Goal: Complete application form: Complete application form

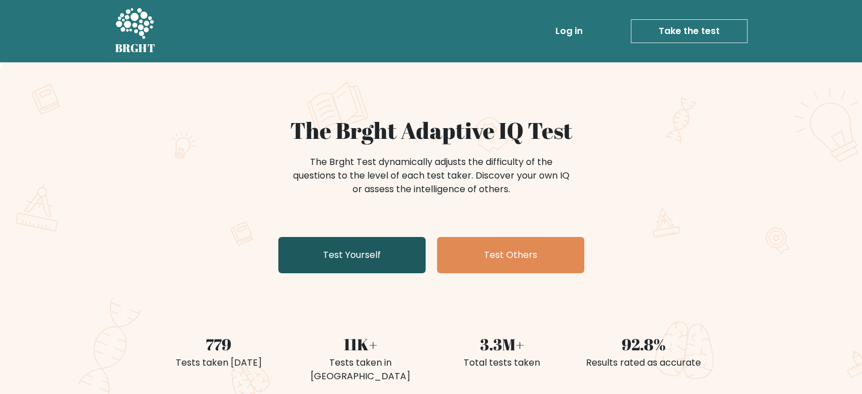
click at [361, 250] on link "Test Yourself" at bounding box center [351, 255] width 147 height 36
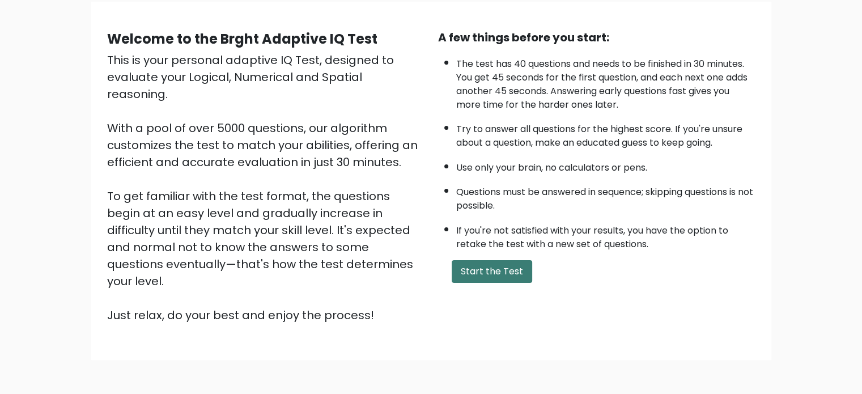
scroll to position [90, 0]
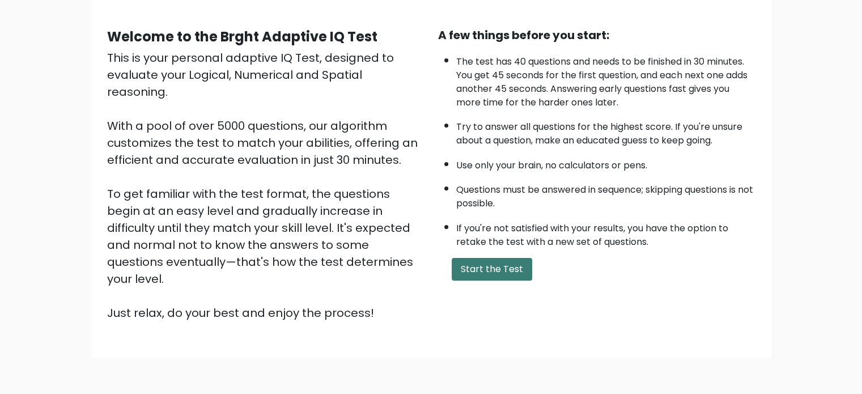
click at [484, 261] on button "Start the Test" at bounding box center [492, 269] width 81 height 23
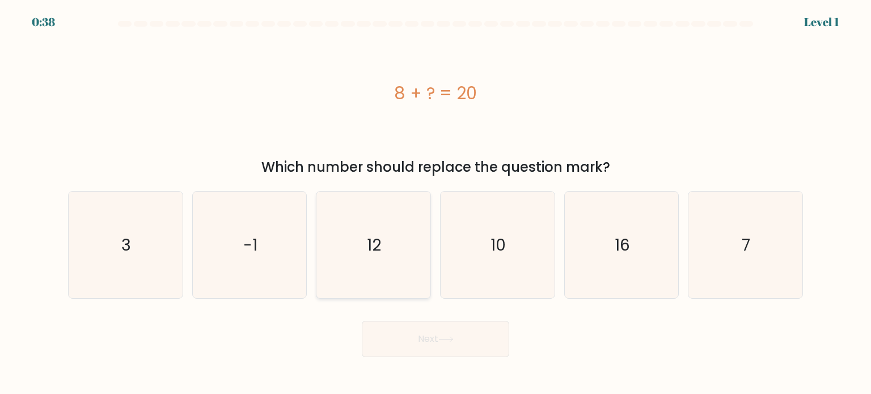
click at [356, 231] on icon "12" at bounding box center [373, 245] width 107 height 107
click at [435, 203] on input "c. 12" at bounding box center [435, 200] width 1 height 6
radio input "true"
click at [413, 337] on button "Next" at bounding box center [435, 339] width 147 height 36
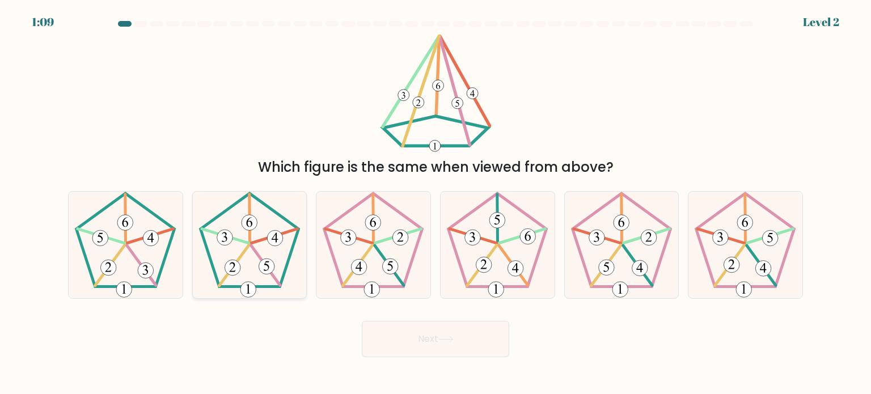
click at [231, 255] on icon at bounding box center [249, 245] width 107 height 107
click at [435, 203] on input "b." at bounding box center [435, 200] width 1 height 6
radio input "true"
click at [410, 340] on button "Next" at bounding box center [435, 339] width 147 height 36
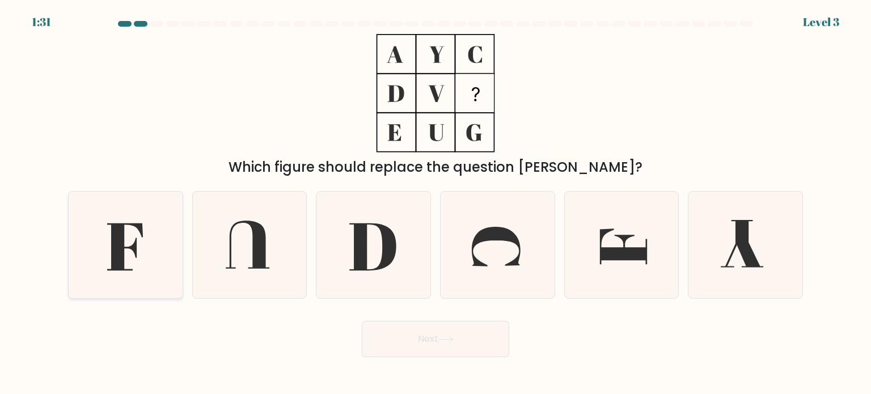
click at [120, 230] on icon at bounding box center [125, 246] width 36 height 47
click at [435, 203] on input "a." at bounding box center [435, 200] width 1 height 6
radio input "true"
click at [120, 230] on icon at bounding box center [126, 246] width 36 height 47
click at [435, 203] on input "a." at bounding box center [435, 200] width 1 height 6
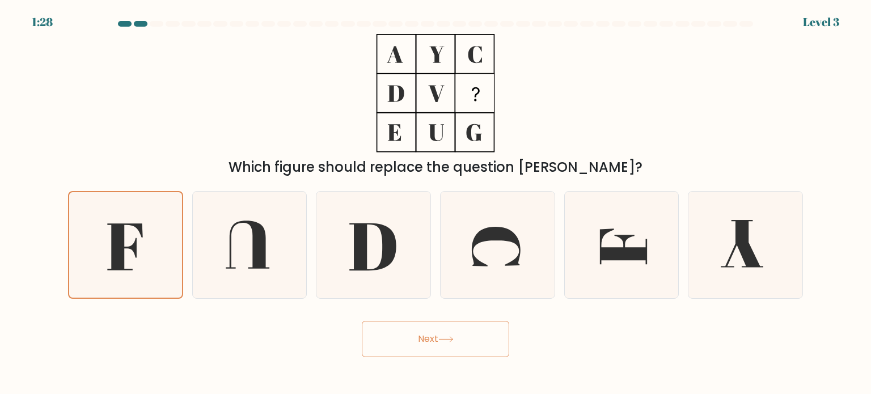
click at [469, 336] on button "Next" at bounding box center [435, 339] width 147 height 36
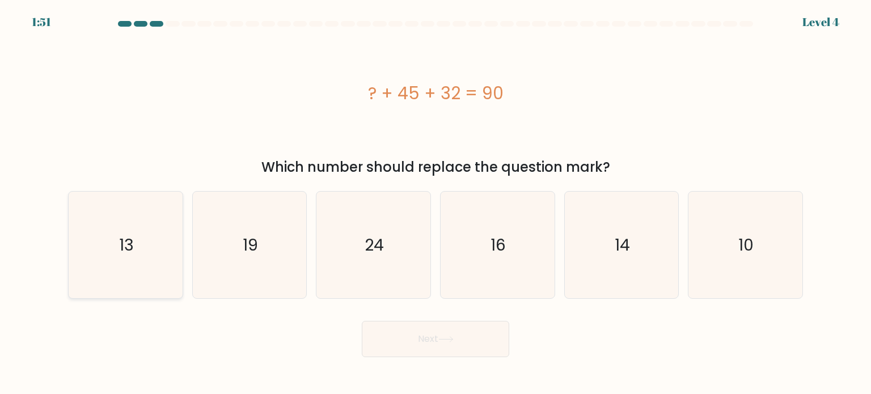
click at [119, 229] on icon "13" at bounding box center [125, 245] width 107 height 107
click at [435, 203] on input "a. 13" at bounding box center [435, 200] width 1 height 6
radio input "true"
click at [433, 328] on button "Next" at bounding box center [435, 339] width 147 height 36
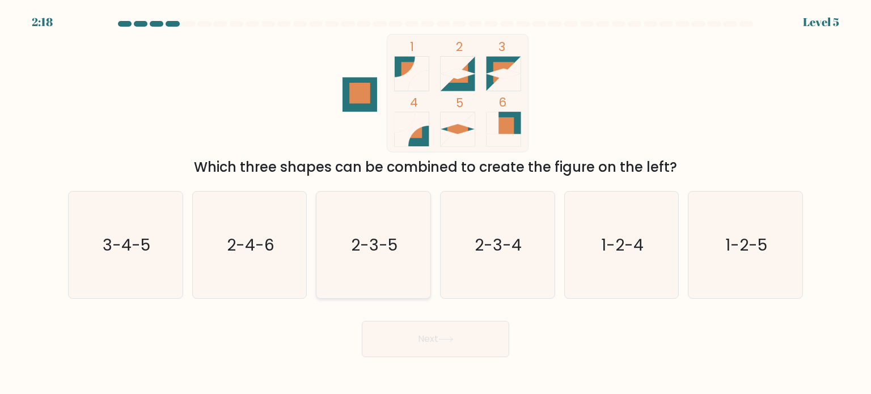
click at [359, 232] on icon "2-3-5" at bounding box center [373, 245] width 107 height 107
click at [435, 203] on input "c. 2-3-5" at bounding box center [435, 200] width 1 height 6
radio input "true"
click at [424, 344] on button "Next" at bounding box center [435, 339] width 147 height 36
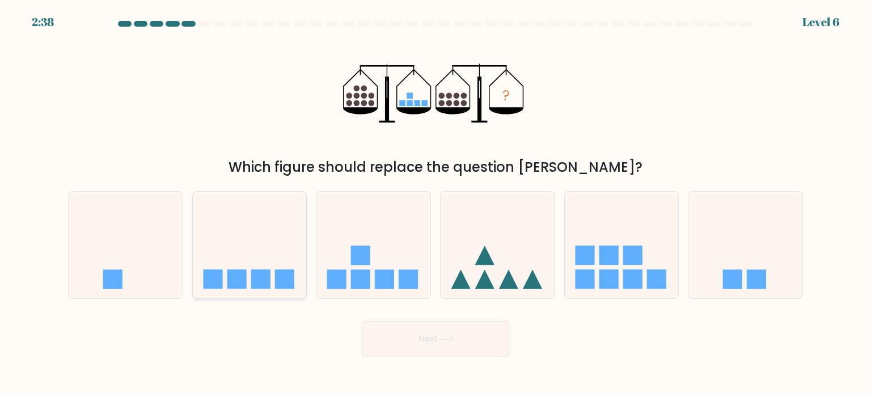
click at [236, 262] on icon at bounding box center [250, 245] width 114 height 94
click at [435, 203] on input "b." at bounding box center [435, 200] width 1 height 6
radio input "true"
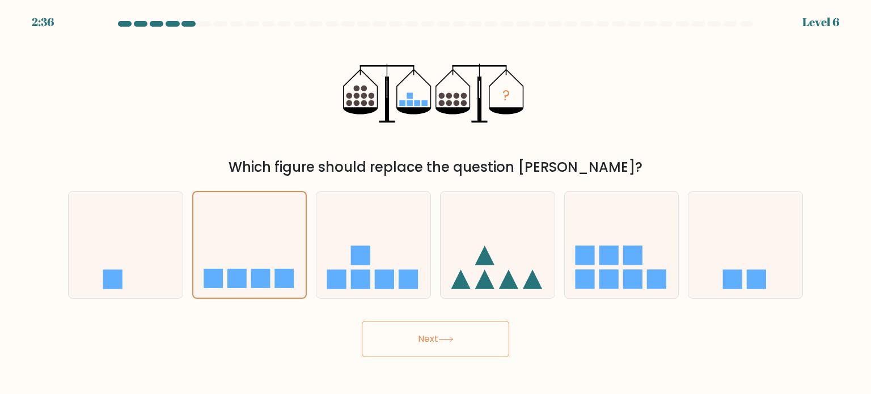
click at [448, 324] on button "Next" at bounding box center [435, 339] width 147 height 36
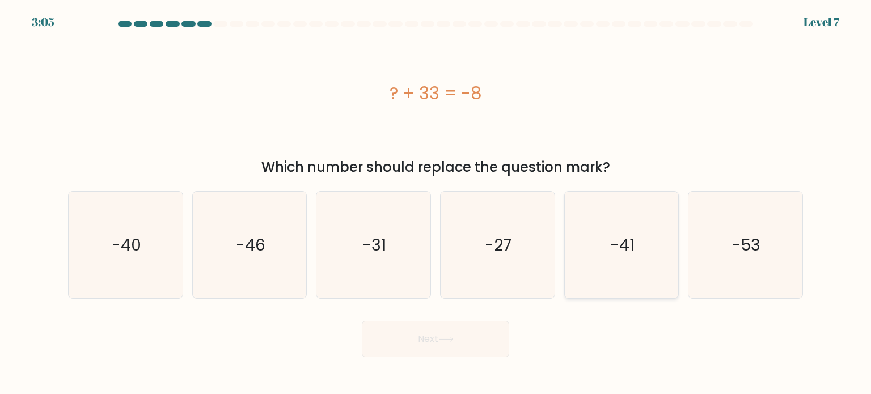
click at [596, 248] on icon "-41" at bounding box center [621, 245] width 107 height 107
click at [436, 203] on input "e. -41" at bounding box center [435, 200] width 1 height 6
radio input "true"
click at [432, 346] on button "Next" at bounding box center [435, 339] width 147 height 36
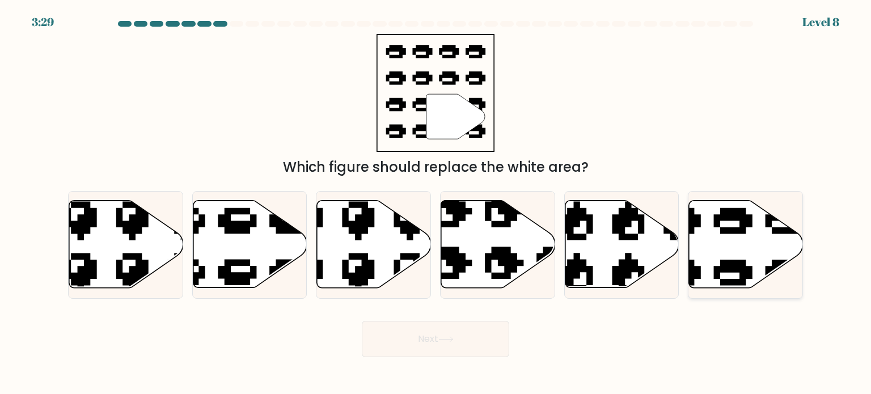
click at [727, 255] on icon at bounding box center [746, 244] width 114 height 87
click at [436, 203] on input "f." at bounding box center [435, 200] width 1 height 6
radio input "true"
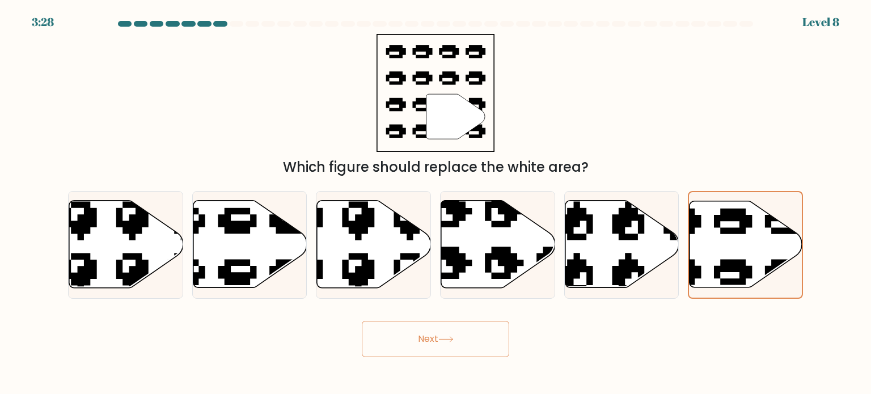
click at [423, 345] on button "Next" at bounding box center [435, 339] width 147 height 36
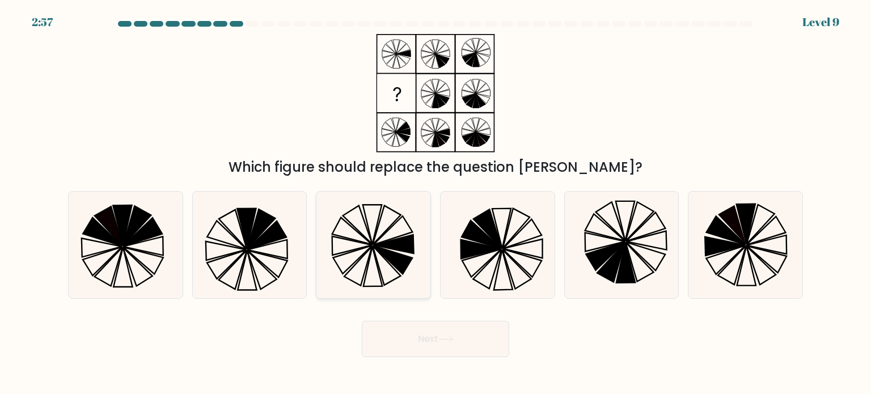
click at [401, 256] on icon at bounding box center [393, 259] width 39 height 28
click at [435, 203] on input "c." at bounding box center [435, 200] width 1 height 6
radio input "true"
click at [465, 346] on button "Next" at bounding box center [435, 339] width 147 height 36
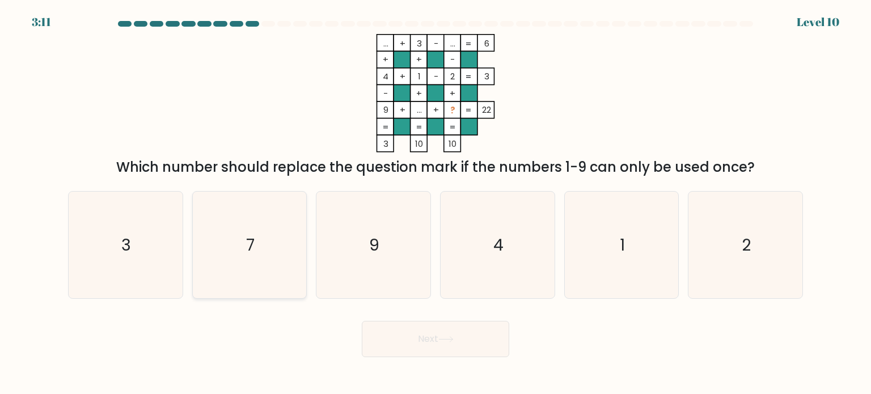
click at [275, 234] on icon "7" at bounding box center [249, 245] width 107 height 107
click at [435, 203] on input "b. 7" at bounding box center [435, 200] width 1 height 6
radio input "true"
click at [396, 345] on button "Next" at bounding box center [435, 339] width 147 height 36
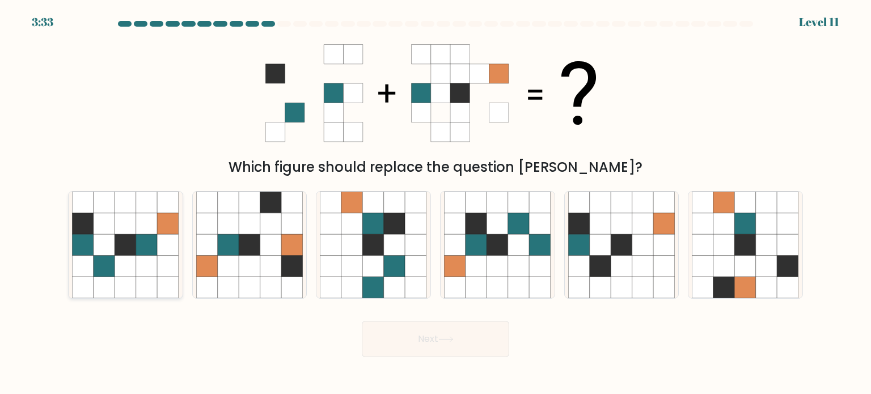
click at [126, 233] on icon at bounding box center [126, 224] width 22 height 22
click at [435, 203] on input "a." at bounding box center [435, 200] width 1 height 6
radio input "true"
click at [485, 350] on button "Next" at bounding box center [435, 339] width 147 height 36
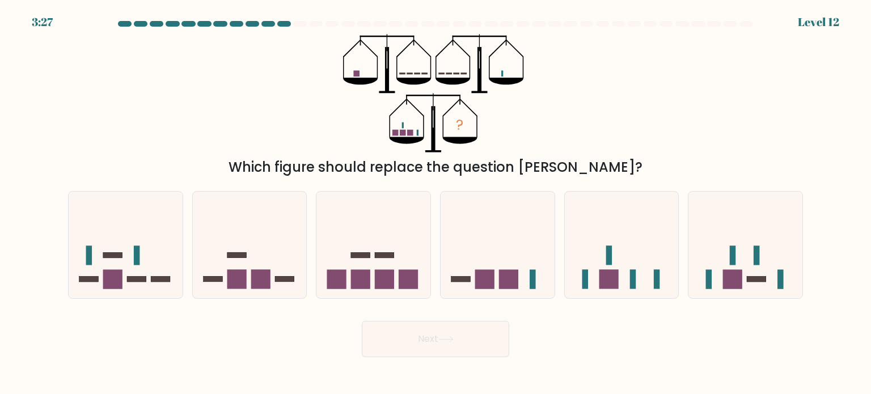
click at [393, 340] on button "Next" at bounding box center [435, 339] width 147 height 36
click at [266, 230] on icon at bounding box center [250, 245] width 114 height 94
click at [435, 203] on input "b." at bounding box center [435, 200] width 1 height 6
radio input "true"
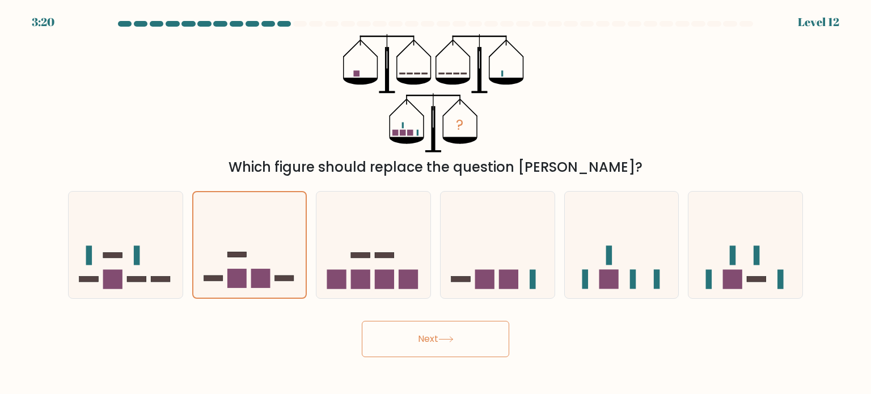
click at [426, 340] on button "Next" at bounding box center [435, 339] width 147 height 36
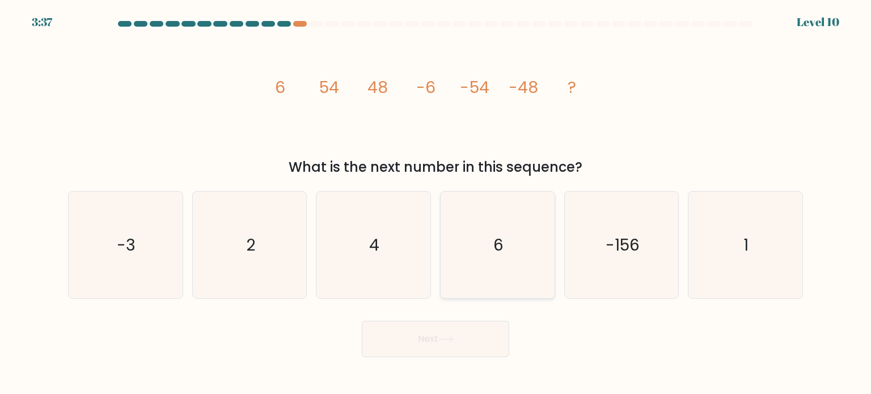
click at [526, 250] on icon "6" at bounding box center [497, 245] width 107 height 107
click at [436, 203] on input "d. 6" at bounding box center [435, 200] width 1 height 6
radio input "true"
click at [481, 331] on button "Next" at bounding box center [435, 339] width 147 height 36
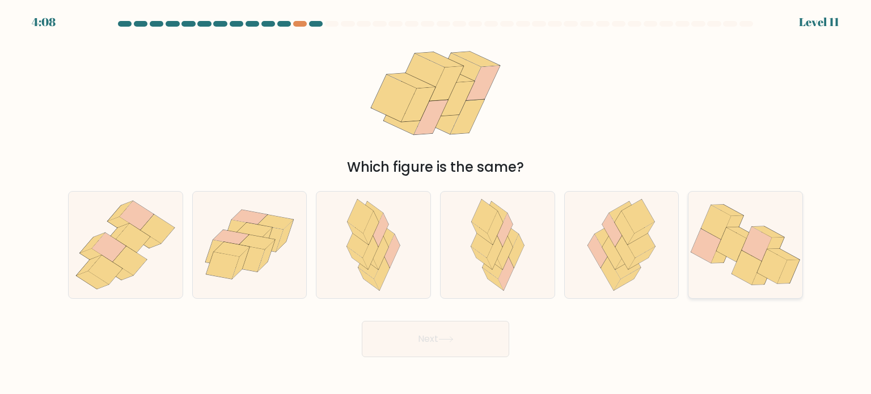
click at [756, 231] on icon at bounding box center [757, 244] width 30 height 34
click at [436, 203] on input "f." at bounding box center [435, 200] width 1 height 6
radio input "true"
click at [465, 335] on button "Next" at bounding box center [435, 339] width 147 height 36
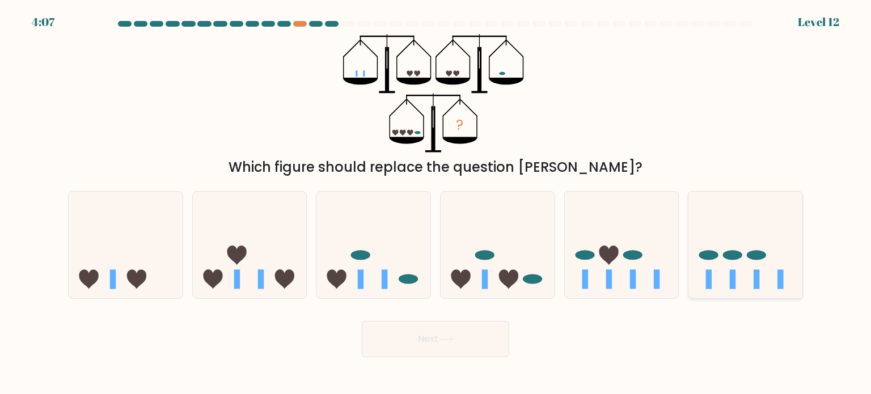
click at [773, 260] on icon at bounding box center [745, 245] width 114 height 94
click at [436, 203] on input "f." at bounding box center [435, 200] width 1 height 6
radio input "true"
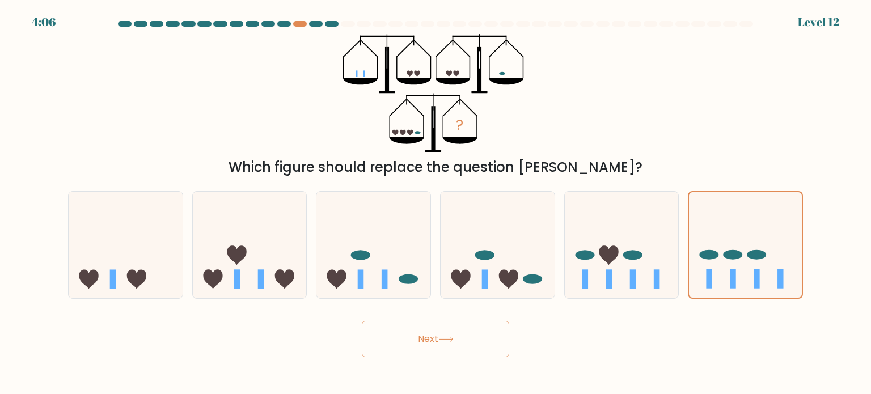
click at [444, 329] on button "Next" at bounding box center [435, 339] width 147 height 36
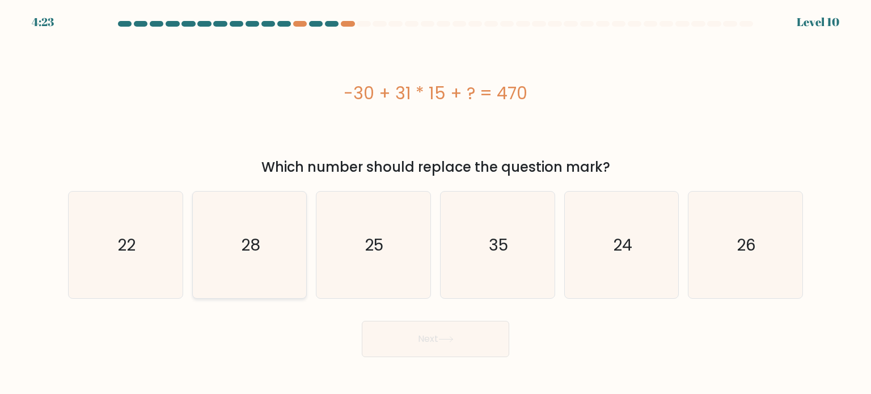
click at [235, 266] on icon "28" at bounding box center [249, 245] width 107 height 107
click at [435, 203] on input "b. 28" at bounding box center [435, 200] width 1 height 6
radio input "true"
click at [482, 354] on button "Next" at bounding box center [435, 339] width 147 height 36
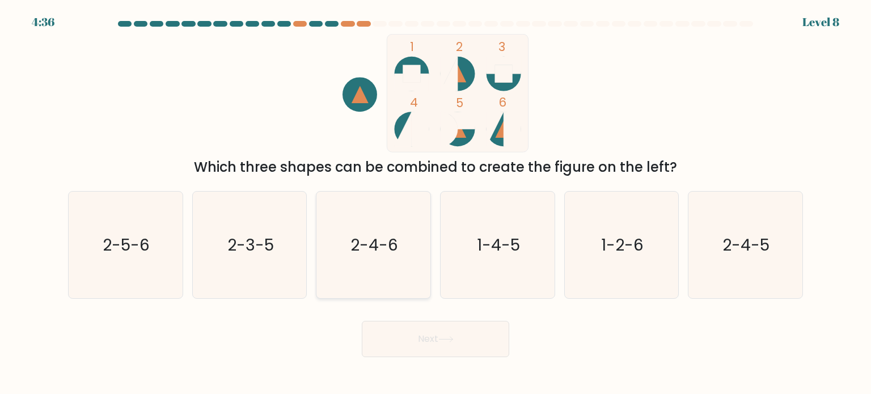
click at [358, 232] on icon "2-4-6" at bounding box center [373, 245] width 107 height 107
click at [435, 203] on input "c. 2-4-6" at bounding box center [435, 200] width 1 height 6
radio input "true"
click at [444, 344] on button "Next" at bounding box center [435, 339] width 147 height 36
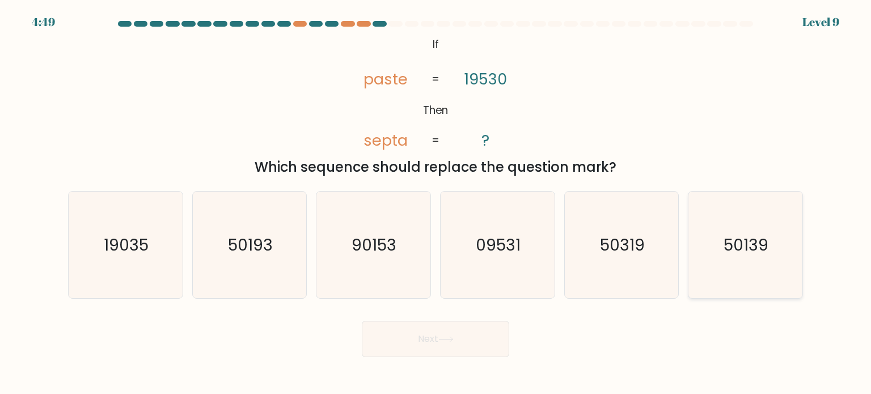
click at [747, 226] on icon "50139" at bounding box center [745, 245] width 107 height 107
click at [436, 203] on input "f. 50139" at bounding box center [435, 200] width 1 height 6
radio input "true"
click at [436, 357] on body "4:48 Level 9 If" at bounding box center [435, 197] width 871 height 394
click at [426, 343] on button "Next" at bounding box center [435, 339] width 147 height 36
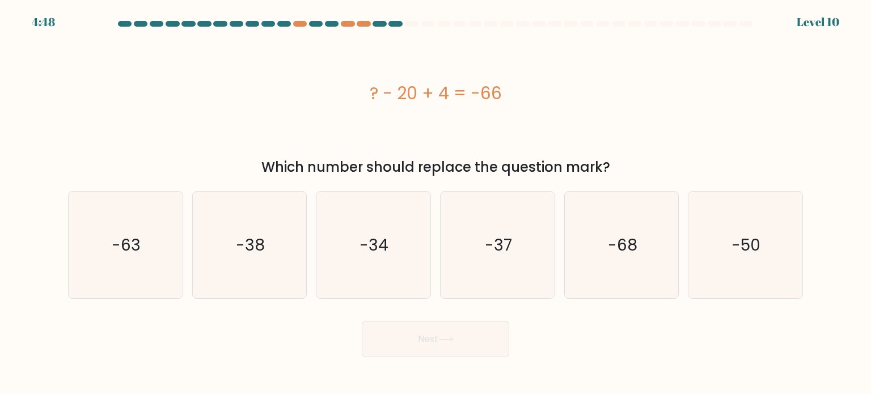
click at [756, 312] on form "a." at bounding box center [435, 189] width 871 height 336
click at [755, 280] on icon "-50" at bounding box center [745, 245] width 107 height 107
click at [436, 203] on input "f. -50" at bounding box center [435, 200] width 1 height 6
radio input "true"
click at [408, 341] on button "Next" at bounding box center [435, 339] width 147 height 36
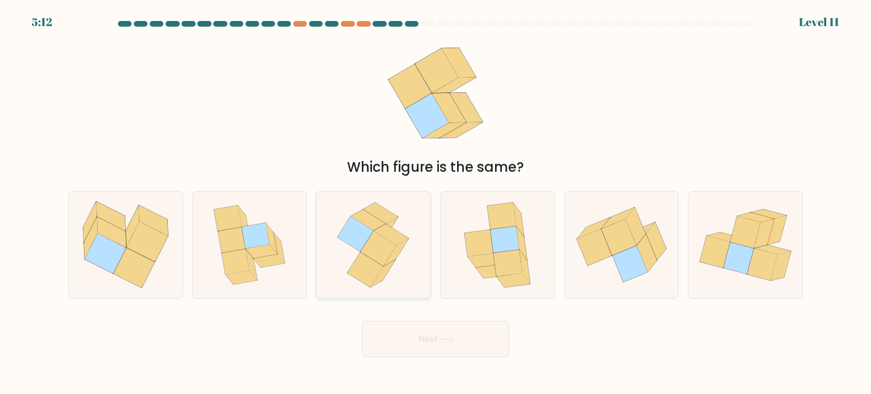
click at [391, 244] on icon at bounding box center [379, 248] width 36 height 35
click at [435, 203] on input "c." at bounding box center [435, 200] width 1 height 6
radio input "true"
click at [433, 343] on button "Next" at bounding box center [435, 339] width 147 height 36
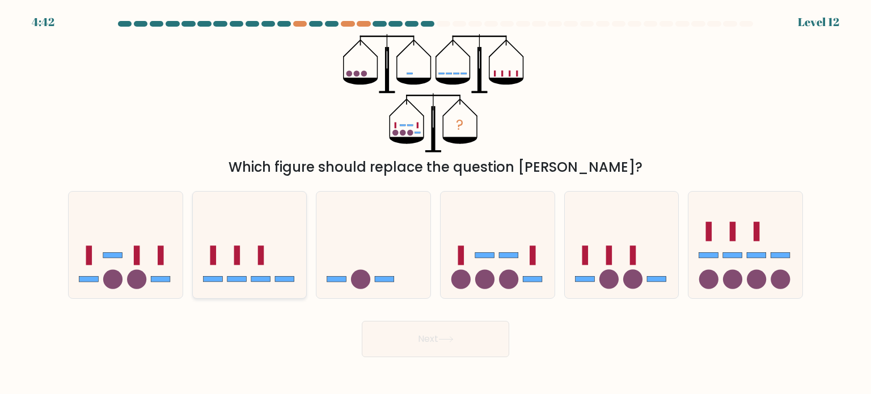
click at [245, 257] on icon at bounding box center [250, 245] width 114 height 94
click at [435, 203] on input "b." at bounding box center [435, 200] width 1 height 6
radio input "true"
click at [440, 321] on button "Next" at bounding box center [435, 339] width 147 height 36
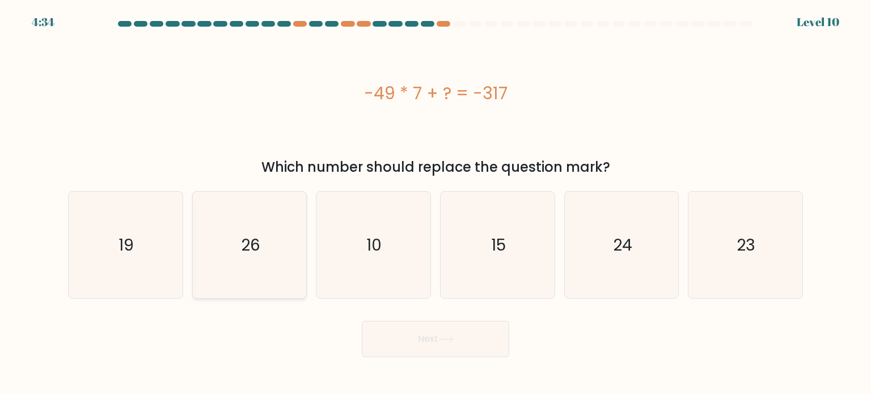
click at [265, 252] on icon "26" at bounding box center [249, 245] width 107 height 107
click at [435, 203] on input "b. 26" at bounding box center [435, 200] width 1 height 6
radio input "true"
click at [401, 336] on button "Next" at bounding box center [435, 339] width 147 height 36
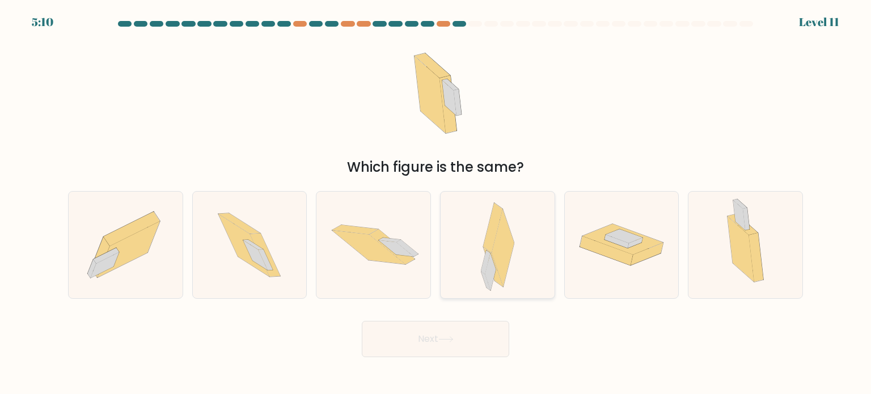
click at [506, 255] on icon at bounding box center [503, 248] width 23 height 78
click at [436, 203] on input "d." at bounding box center [435, 200] width 1 height 6
radio input "true"
click at [460, 346] on button "Next" at bounding box center [435, 339] width 147 height 36
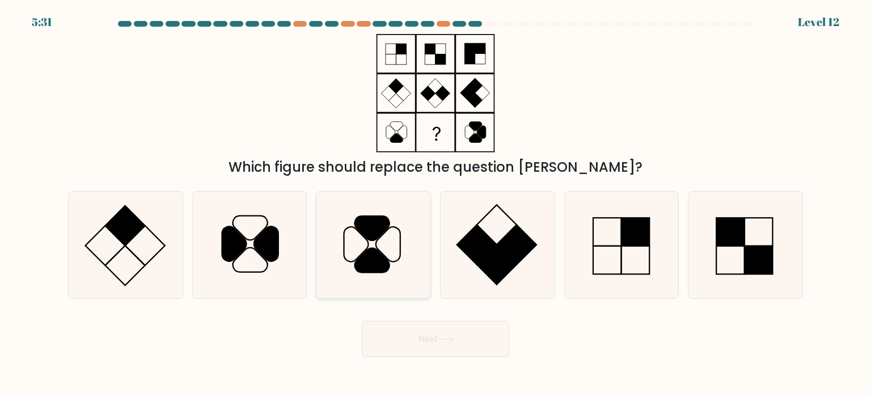
click at [376, 234] on icon at bounding box center [372, 228] width 35 height 24
click at [435, 203] on input "c." at bounding box center [435, 200] width 1 height 6
radio input "true"
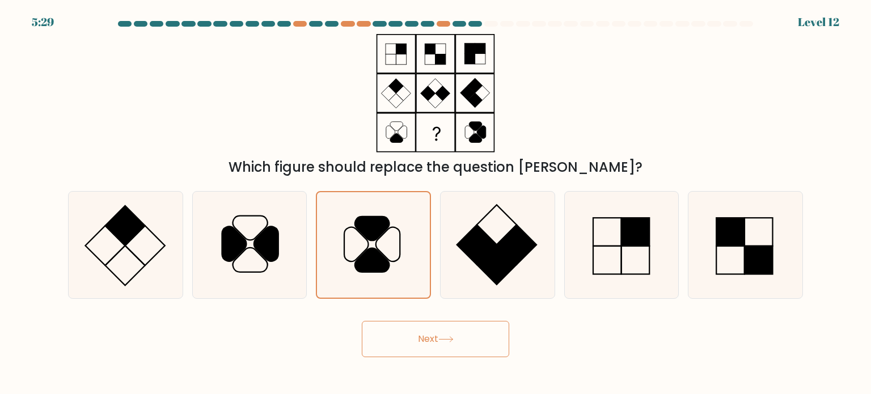
click at [440, 345] on button "Next" at bounding box center [435, 339] width 147 height 36
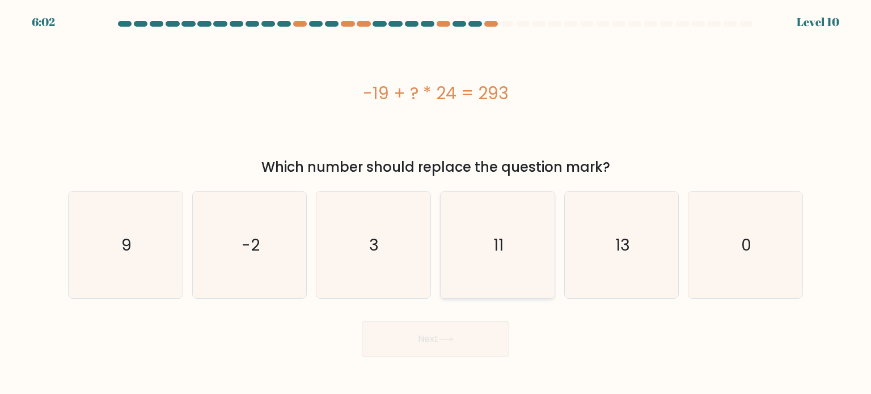
click at [499, 272] on icon "11" at bounding box center [497, 245] width 107 height 107
click at [436, 203] on input "d. 11" at bounding box center [435, 200] width 1 height 6
radio input "true"
click at [472, 353] on button "Next" at bounding box center [435, 339] width 147 height 36
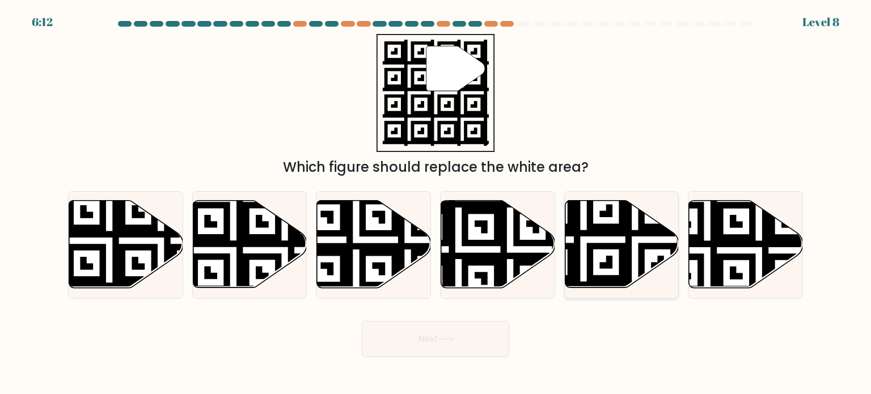
click at [631, 257] on icon at bounding box center [583, 291] width 206 height 206
click at [436, 203] on input "e." at bounding box center [435, 200] width 1 height 6
radio input "true"
click at [464, 344] on button "Next" at bounding box center [435, 339] width 147 height 36
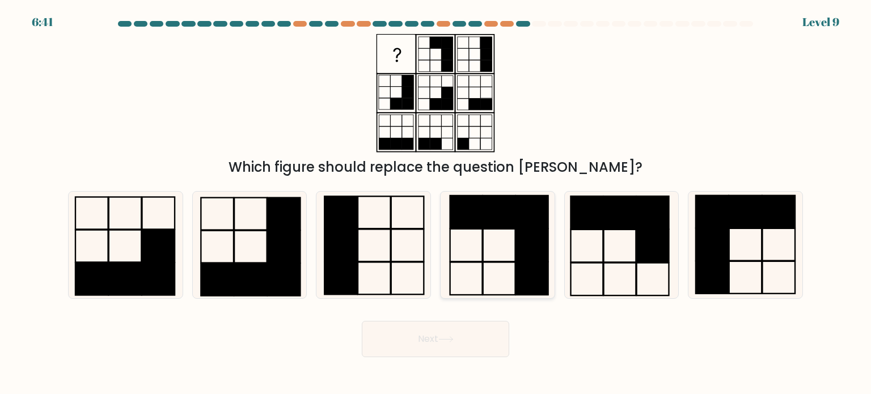
click at [479, 264] on icon at bounding box center [497, 245] width 107 height 107
click at [436, 203] on input "d." at bounding box center [435, 200] width 1 height 6
radio input "true"
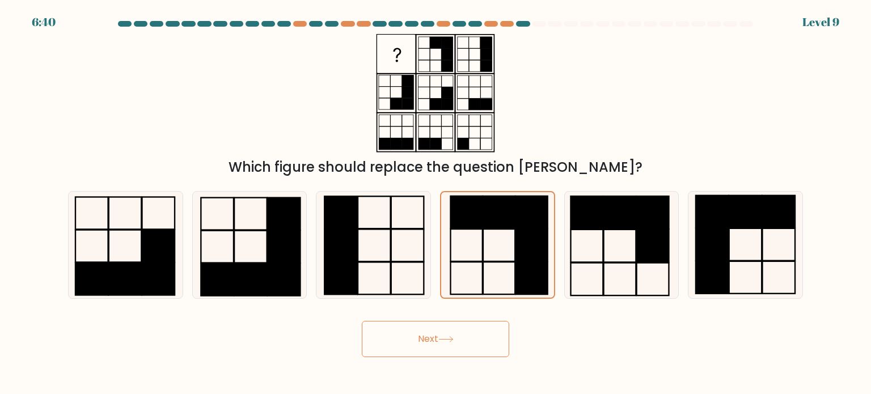
click at [476, 345] on button "Next" at bounding box center [435, 339] width 147 height 36
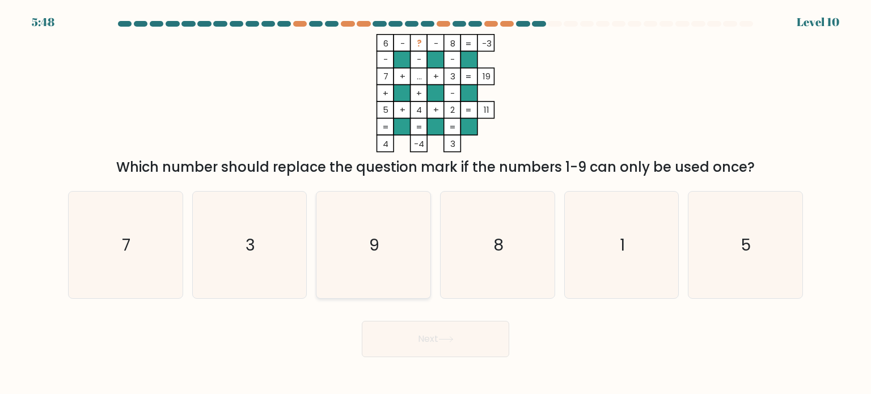
click at [373, 259] on icon "9" at bounding box center [373, 245] width 107 height 107
click at [435, 203] on input "c. 9" at bounding box center [435, 200] width 1 height 6
radio input "true"
click at [433, 344] on button "Next" at bounding box center [435, 339] width 147 height 36
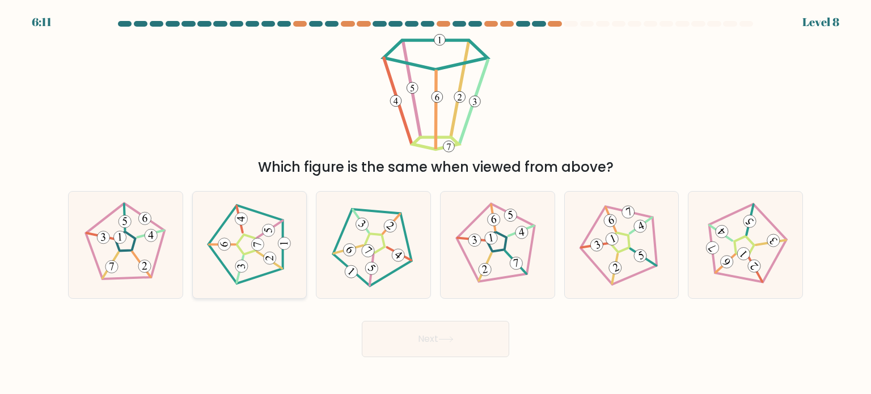
click at [230, 245] on 192 at bounding box center [224, 244] width 12 height 12
click at [435, 203] on input "b." at bounding box center [435, 200] width 1 height 6
radio input "true"
click at [461, 353] on button "Next" at bounding box center [435, 339] width 147 height 36
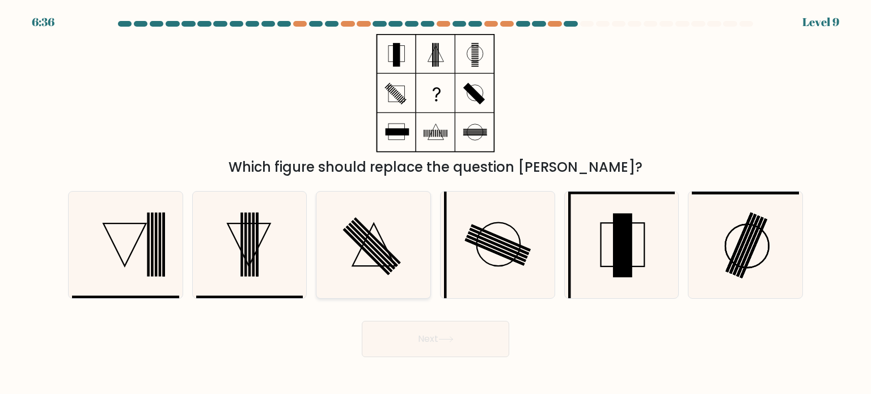
click at [382, 245] on rect at bounding box center [377, 240] width 47 height 47
click at [435, 203] on input "c." at bounding box center [435, 200] width 1 height 6
radio input "true"
click at [440, 344] on button "Next" at bounding box center [435, 339] width 147 height 36
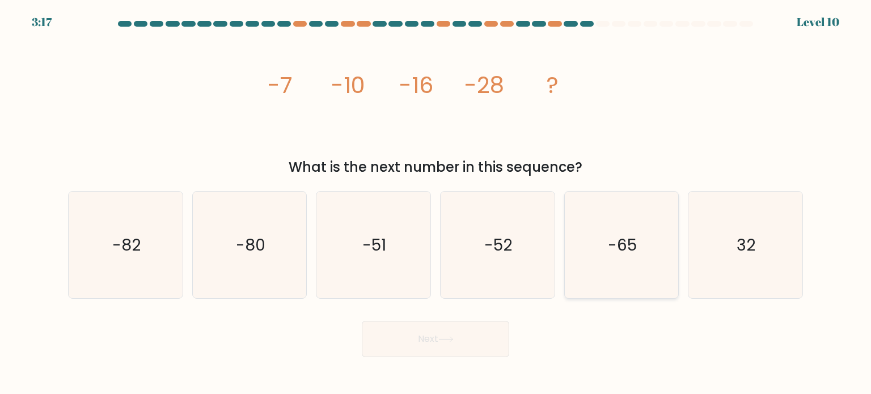
click at [600, 238] on icon "-65" at bounding box center [621, 245] width 107 height 107
click at [436, 203] on input "e. -65" at bounding box center [435, 200] width 1 height 6
radio input "true"
click at [443, 334] on button "Next" at bounding box center [435, 339] width 147 height 36
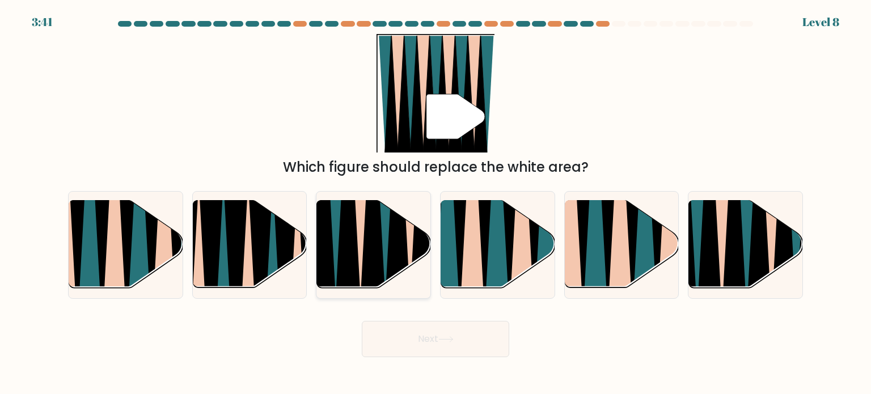
click at [352, 236] on icon at bounding box center [348, 201] width 26 height 228
click at [435, 203] on input "c." at bounding box center [435, 200] width 1 height 6
radio input "true"
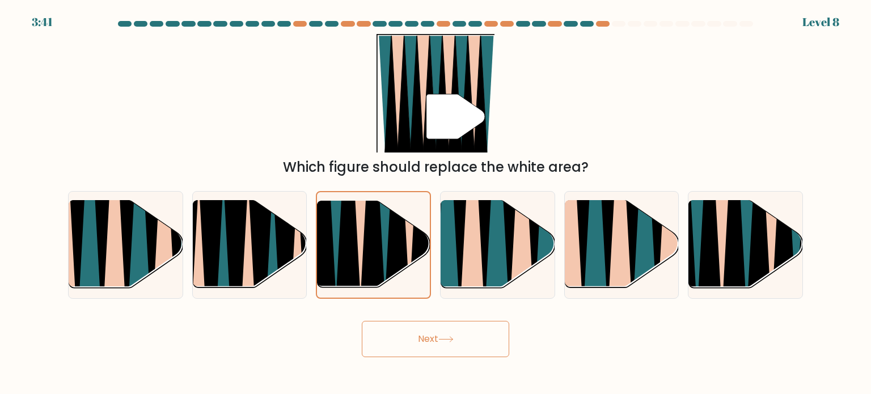
click at [434, 350] on button "Next" at bounding box center [435, 339] width 147 height 36
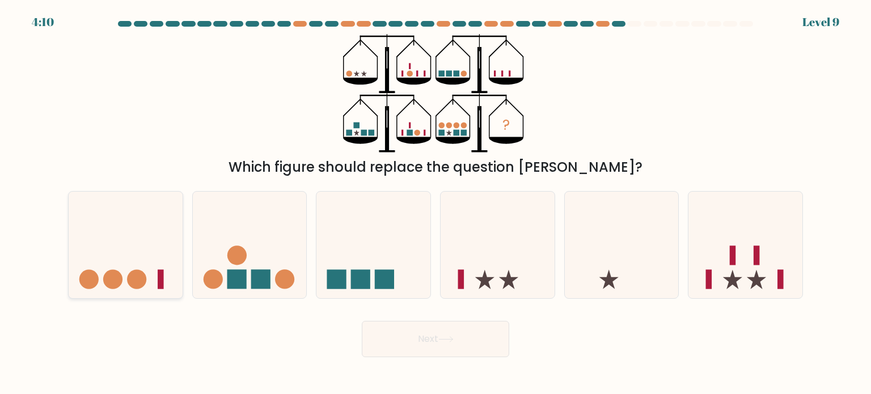
click at [138, 254] on icon at bounding box center [126, 245] width 114 height 94
click at [435, 203] on input "a." at bounding box center [435, 200] width 1 height 6
radio input "true"
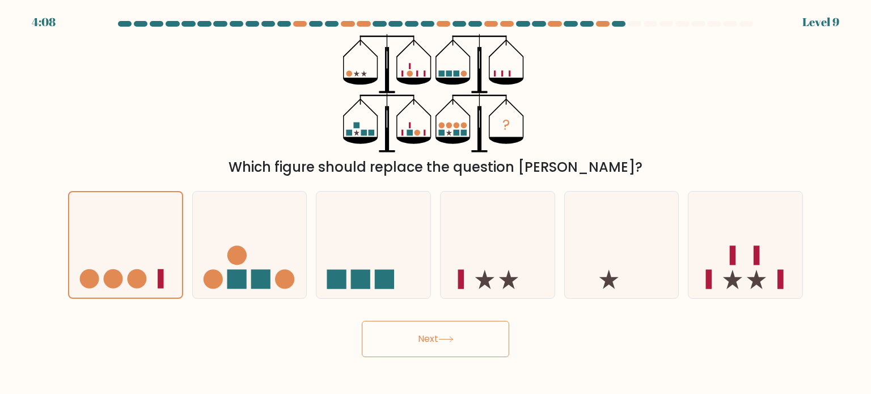
click at [404, 344] on button "Next" at bounding box center [435, 339] width 147 height 36
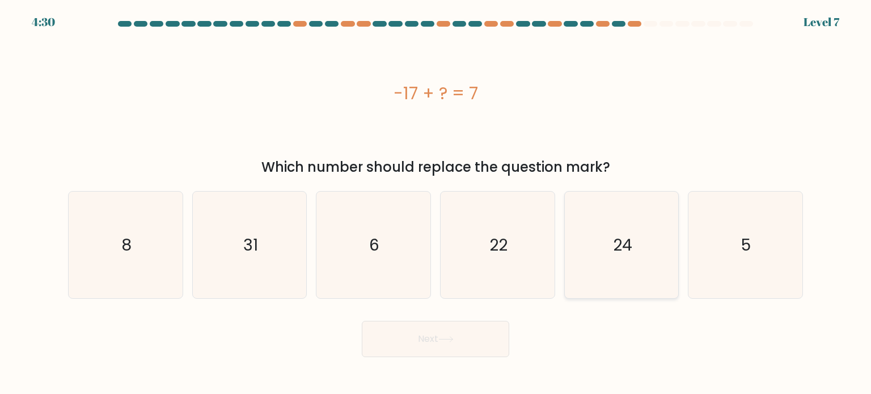
click at [642, 242] on icon "24" at bounding box center [621, 245] width 107 height 107
click at [436, 203] on input "e. 24" at bounding box center [435, 200] width 1 height 6
radio input "true"
click at [499, 331] on button "Next" at bounding box center [435, 339] width 147 height 36
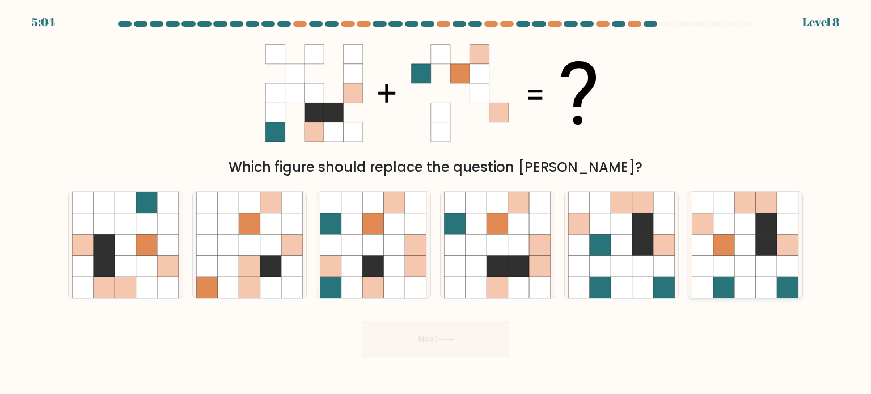
click at [767, 243] on icon at bounding box center [767, 245] width 22 height 22
click at [436, 203] on input "f." at bounding box center [435, 200] width 1 height 6
radio input "true"
click at [455, 336] on button "Next" at bounding box center [435, 339] width 147 height 36
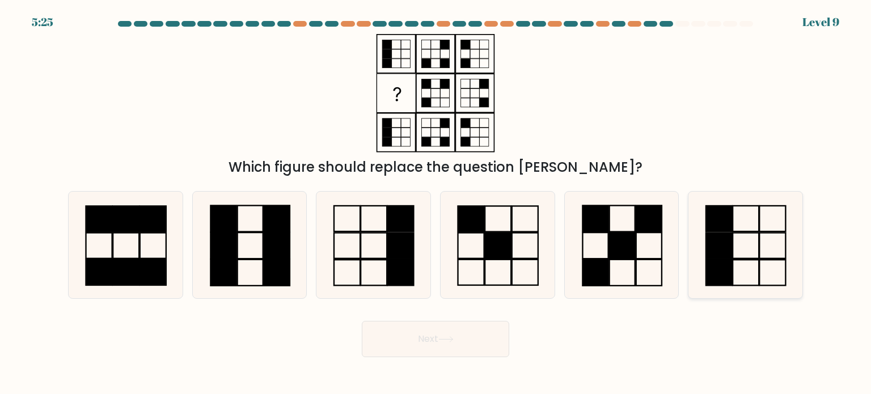
click at [731, 235] on rect at bounding box center [719, 245] width 26 height 26
click at [436, 203] on input "f." at bounding box center [435, 200] width 1 height 6
radio input "true"
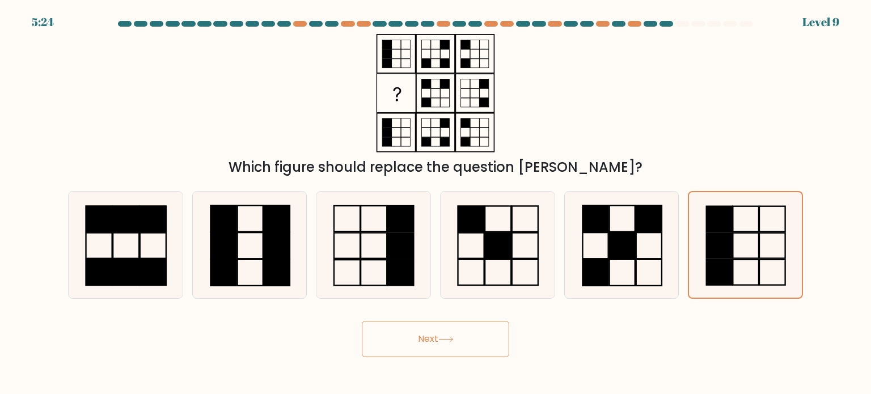
click at [454, 346] on button "Next" at bounding box center [435, 339] width 147 height 36
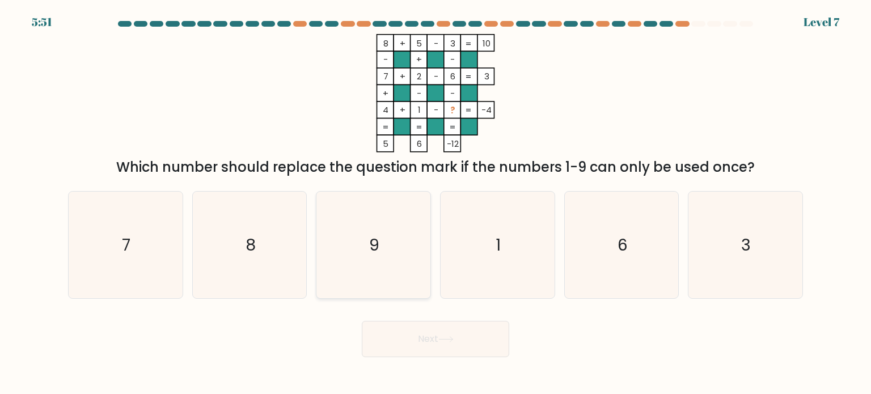
click at [389, 219] on icon "9" at bounding box center [373, 245] width 107 height 107
click at [435, 203] on input "c. 9" at bounding box center [435, 200] width 1 height 6
radio input "true"
click at [447, 355] on button "Next" at bounding box center [435, 339] width 147 height 36
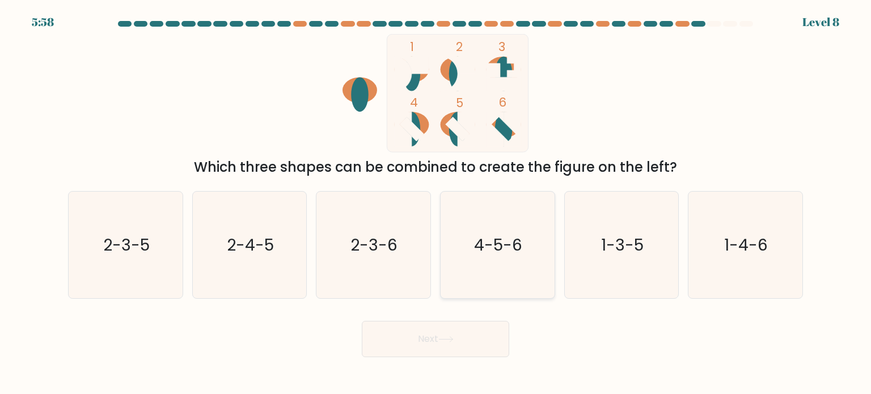
click at [531, 243] on icon "4-5-6" at bounding box center [497, 245] width 107 height 107
click at [436, 203] on input "d. 4-5-6" at bounding box center [435, 200] width 1 height 6
radio input "true"
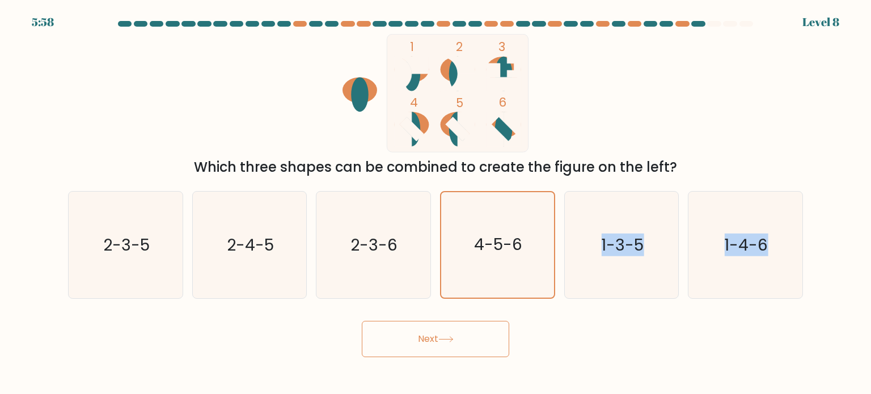
drag, startPoint x: 531, startPoint y: 243, endPoint x: 480, endPoint y: 353, distance: 120.7
click at [480, 353] on form at bounding box center [435, 189] width 871 height 336
click at [466, 333] on button "Next" at bounding box center [435, 339] width 147 height 36
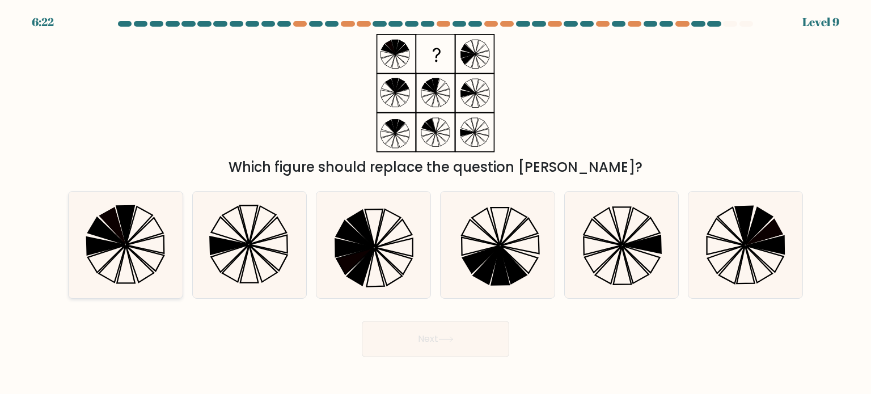
click at [138, 269] on icon at bounding box center [125, 245] width 107 height 107
click at [435, 203] on input "a." at bounding box center [435, 200] width 1 height 6
radio input "true"
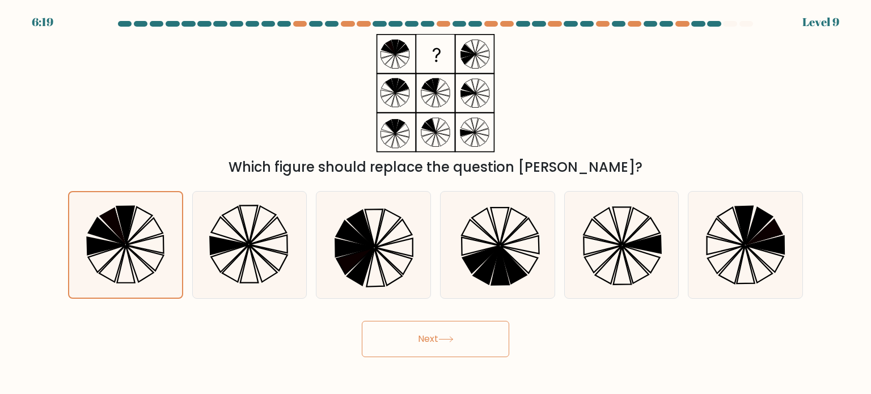
click at [411, 340] on button "Next" at bounding box center [435, 339] width 147 height 36
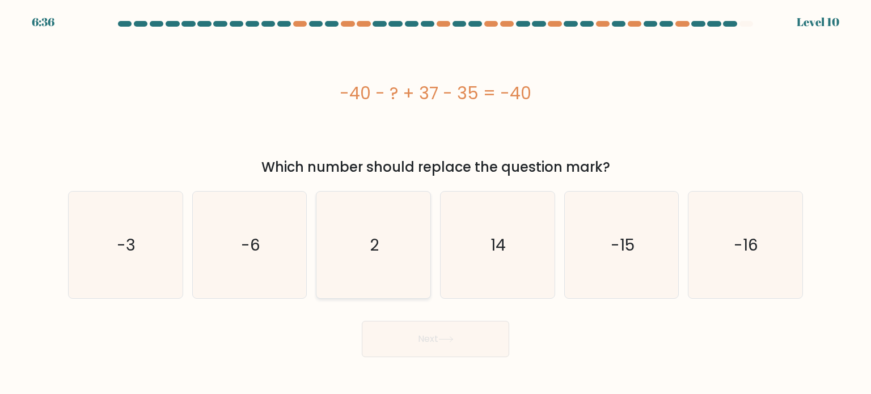
click at [404, 231] on icon "2" at bounding box center [373, 245] width 107 height 107
click at [435, 203] on input "c. 2" at bounding box center [435, 200] width 1 height 6
radio input "true"
click at [474, 355] on button "Next" at bounding box center [435, 339] width 147 height 36
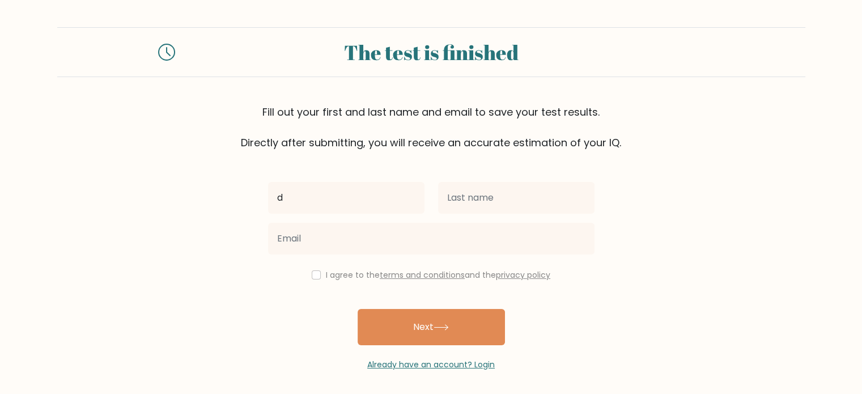
type input "d"
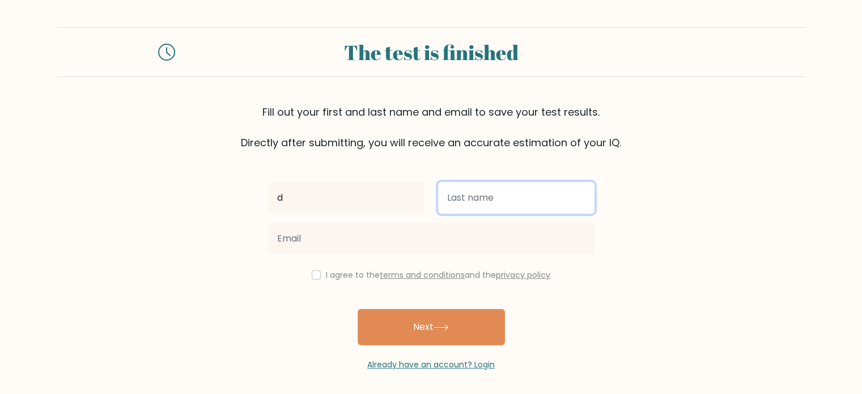
click at [488, 205] on input "text" at bounding box center [516, 198] width 156 height 32
type input "Daniele Polizzi"
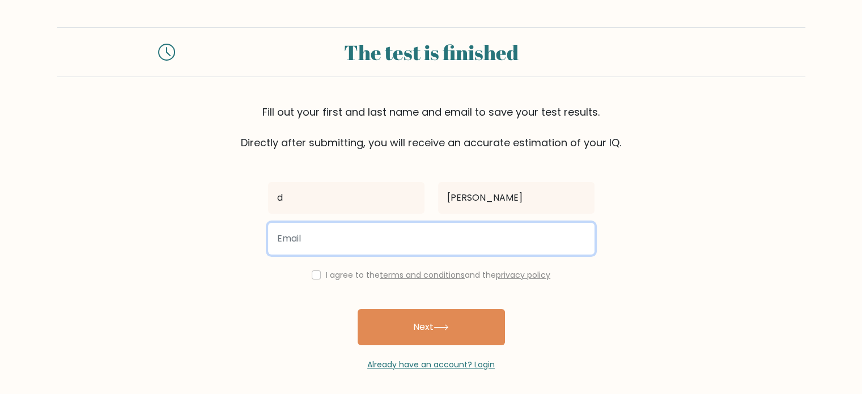
click at [392, 232] on input "email" at bounding box center [431, 239] width 327 height 32
type input "danielepolizzi09@gmail.com"
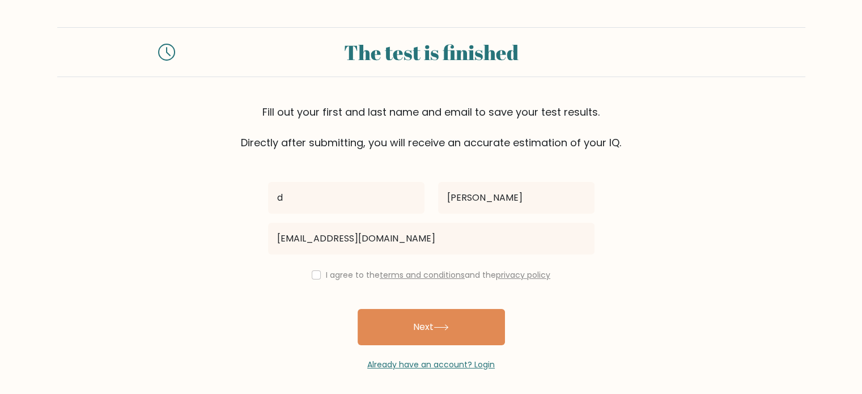
click at [331, 272] on label "I agree to the terms and conditions and the privacy policy" at bounding box center [438, 274] width 225 height 11
click at [314, 278] on input "checkbox" at bounding box center [316, 274] width 9 height 9
checkbox input "true"
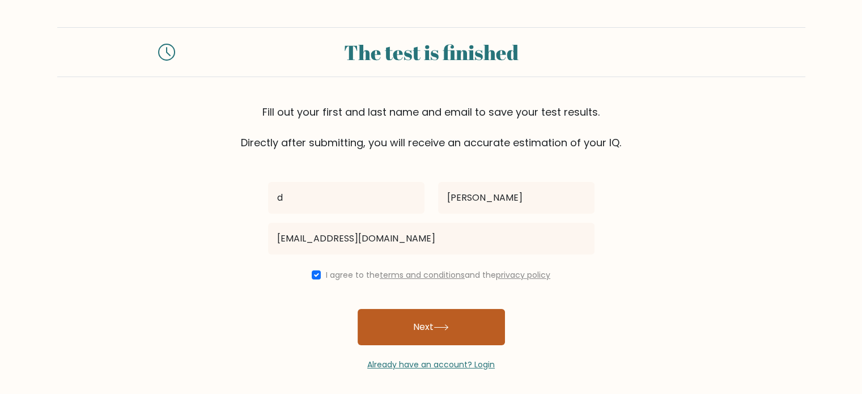
click at [420, 336] on button "Next" at bounding box center [431, 327] width 147 height 36
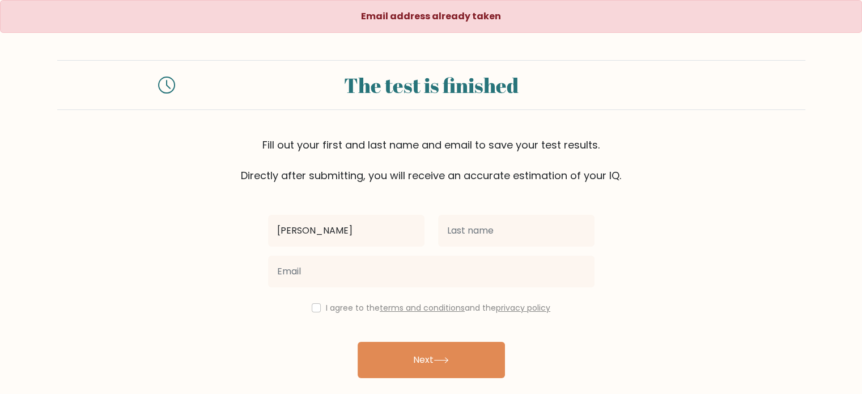
type input "[PERSON_NAME]"
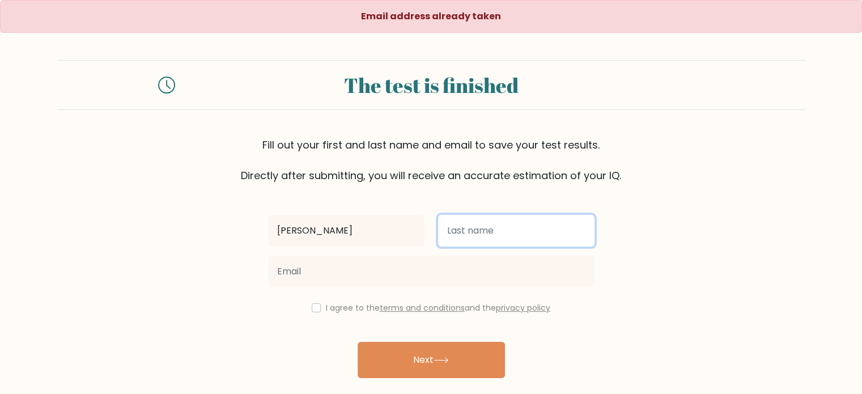
click at [475, 228] on input "text" at bounding box center [516, 231] width 156 height 32
type input "Polizzi"
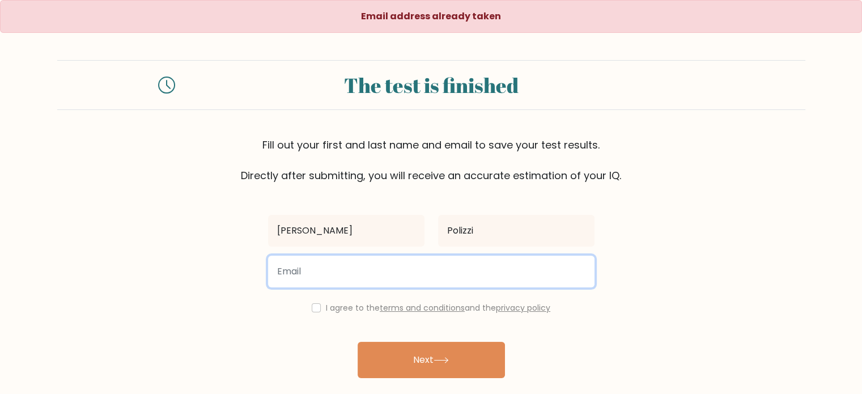
click at [466, 274] on input "email" at bounding box center [431, 272] width 327 height 32
type input "danielepolizzi092@gmail.com"
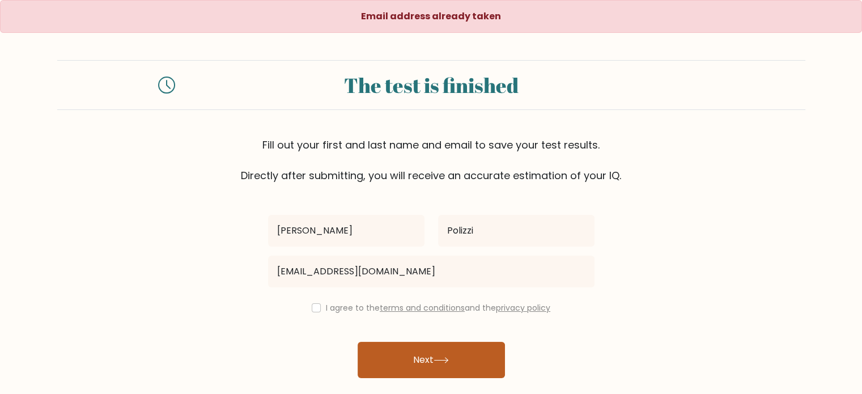
click at [443, 352] on button "Next" at bounding box center [431, 360] width 147 height 36
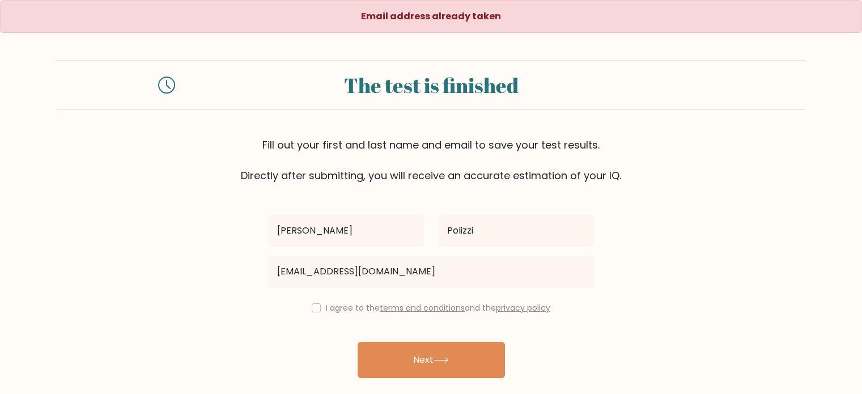
click at [323, 308] on div "I agree to the terms and conditions and the privacy policy" at bounding box center [431, 308] width 340 height 14
click at [312, 310] on input "checkbox" at bounding box center [316, 307] width 9 height 9
checkbox input "true"
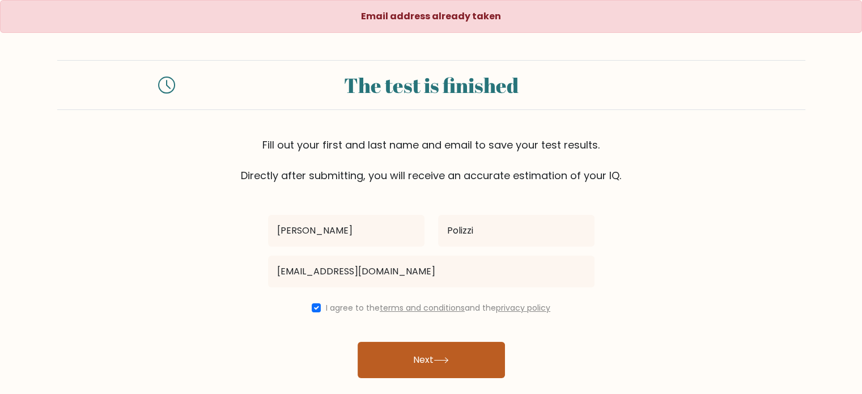
click at [440, 368] on button "Next" at bounding box center [431, 360] width 147 height 36
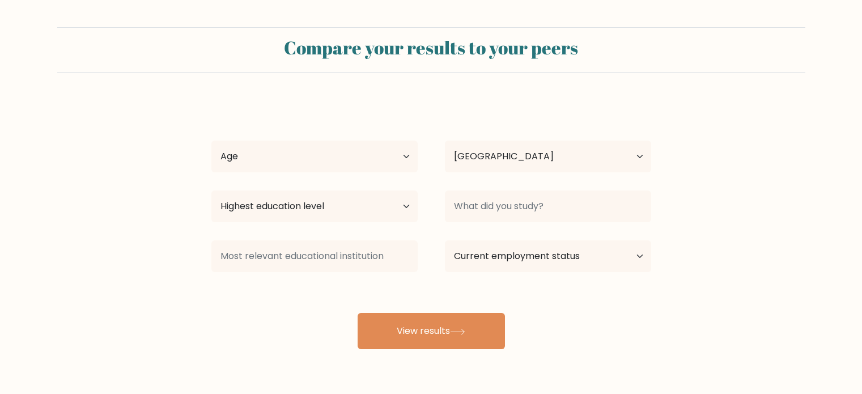
select select "IT"
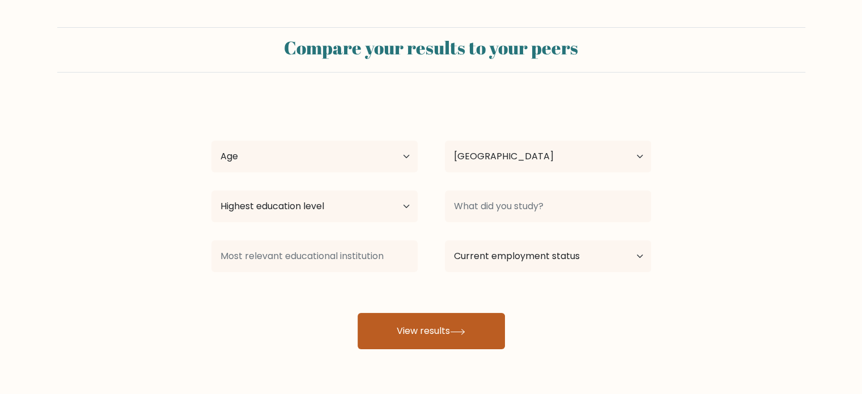
click at [431, 334] on button "View results" at bounding box center [431, 331] width 147 height 36
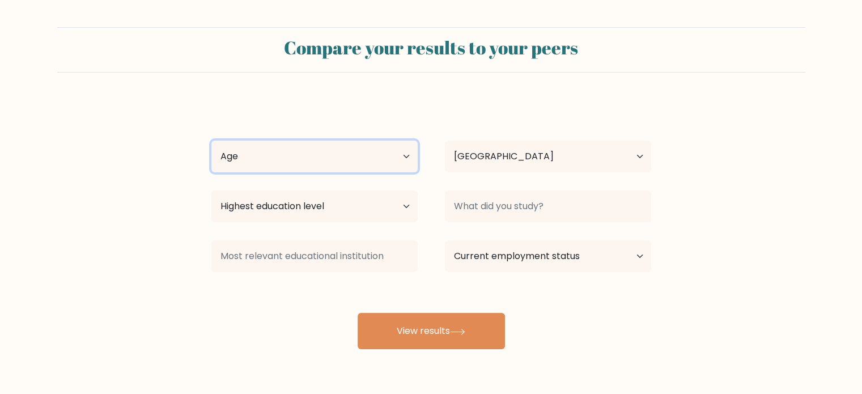
click at [313, 158] on select "Age Under 18 years old 18-24 years old 25-34 years old 35-44 years old 45-54 ye…" at bounding box center [314, 157] width 206 height 32
select select "18_24"
click at [211, 141] on select "Age Under 18 years old 18-24 years old 25-34 years old 35-44 years old 45-54 ye…" at bounding box center [314, 157] width 206 height 32
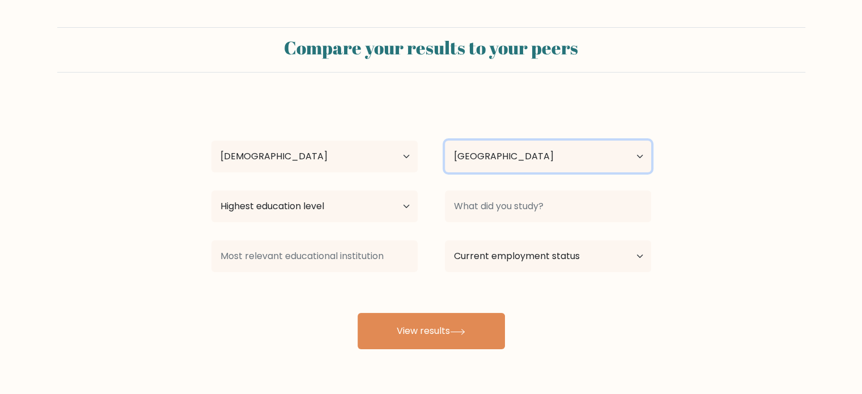
click at [514, 165] on select "Country Afghanistan Albania Algeria American Samoa Andorra Angola Anguilla Anta…" at bounding box center [548, 157] width 206 height 32
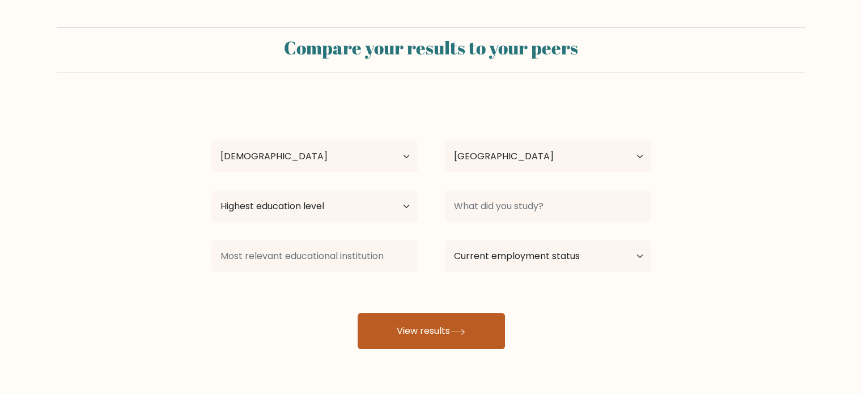
click at [403, 328] on button "View results" at bounding box center [431, 331] width 147 height 36
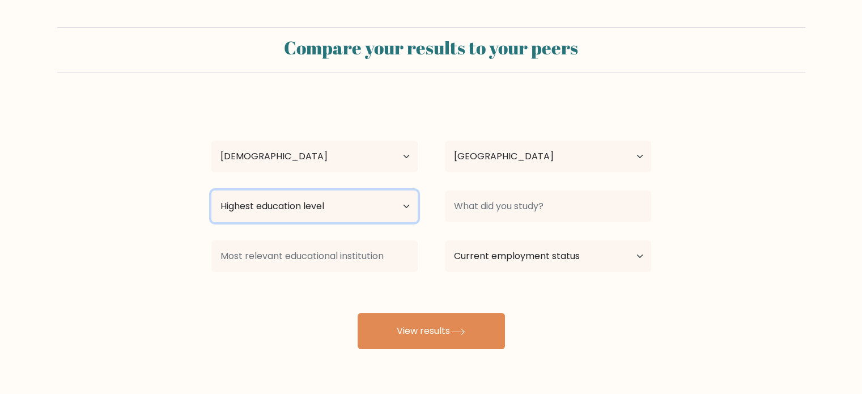
click at [383, 221] on select "Highest education level No schooling Primary Lower Secondary Upper Secondary Oc…" at bounding box center [314, 206] width 206 height 32
select select "upper_secondary"
click at [211, 190] on select "Highest education level No schooling Primary Lower Secondary Upper Secondary Oc…" at bounding box center [314, 206] width 206 height 32
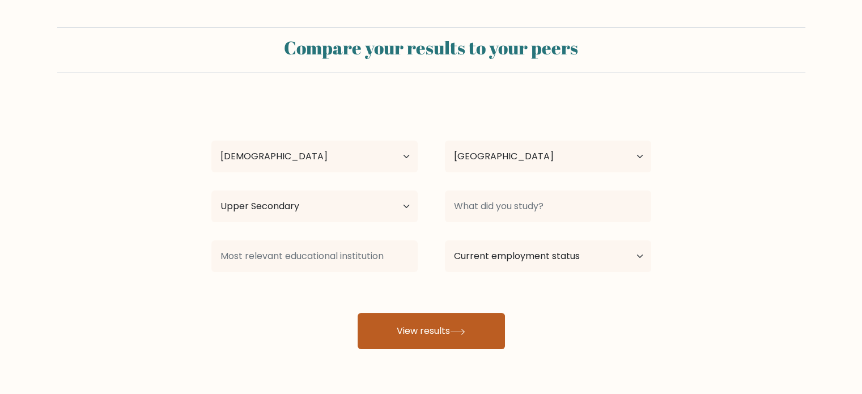
click at [439, 346] on button "View results" at bounding box center [431, 331] width 147 height 36
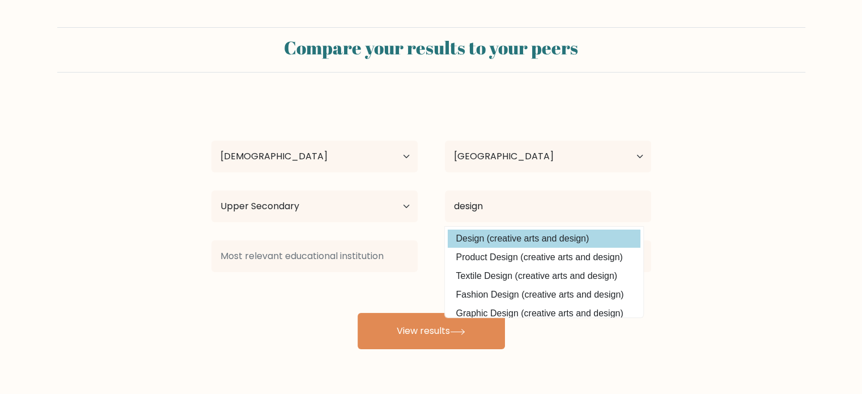
click at [553, 238] on option "Design (creative arts and design)" at bounding box center [544, 239] width 193 height 18
type input "Design"
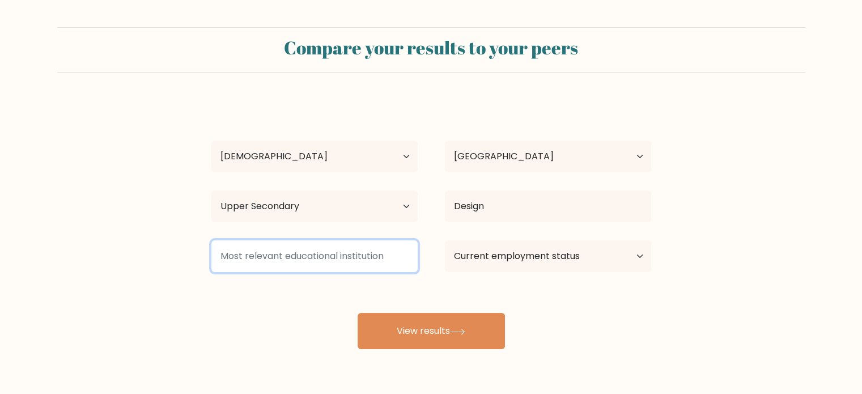
click at [325, 248] on input at bounding box center [314, 256] width 206 height 32
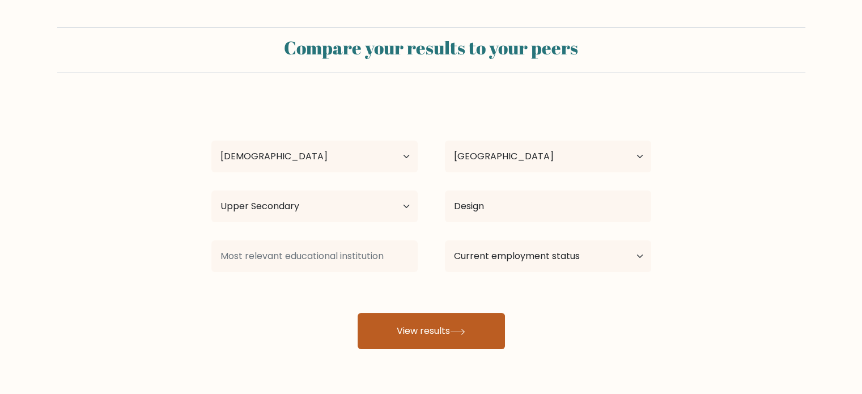
click at [476, 329] on button "View results" at bounding box center [431, 331] width 147 height 36
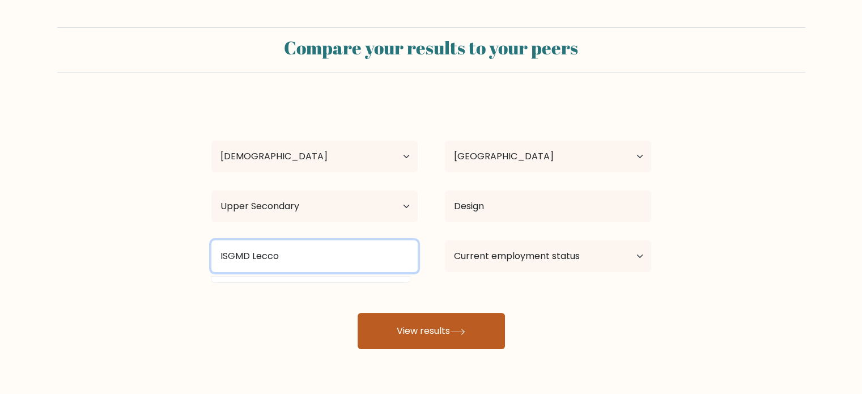
type input "ISGMD Lecco"
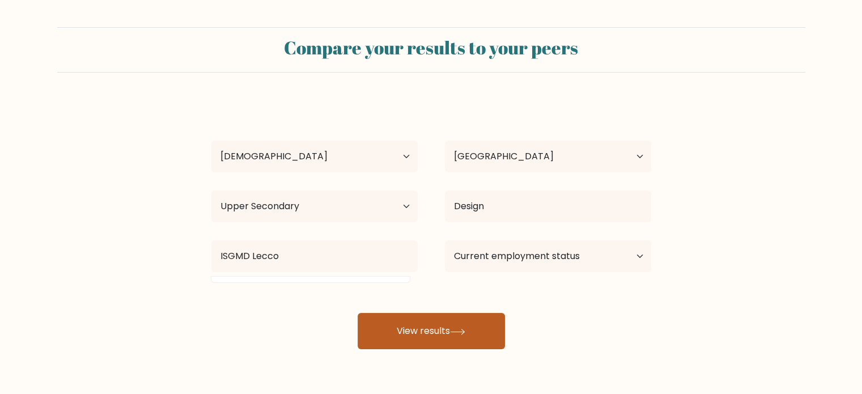
click at [383, 317] on button "View results" at bounding box center [431, 331] width 147 height 36
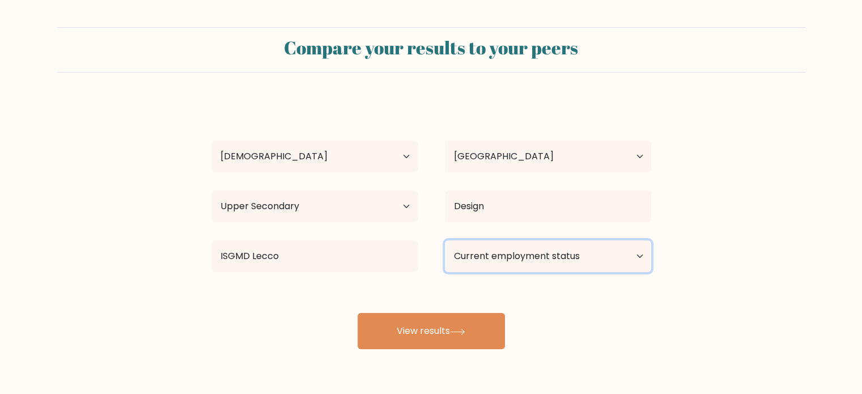
click at [497, 250] on select "Current employment status Employed Student Retired Other / prefer not to answer" at bounding box center [548, 256] width 206 height 32
select select "other"
click at [445, 240] on select "Current employment status Employed Student Retired Other / prefer not to answer" at bounding box center [548, 256] width 206 height 32
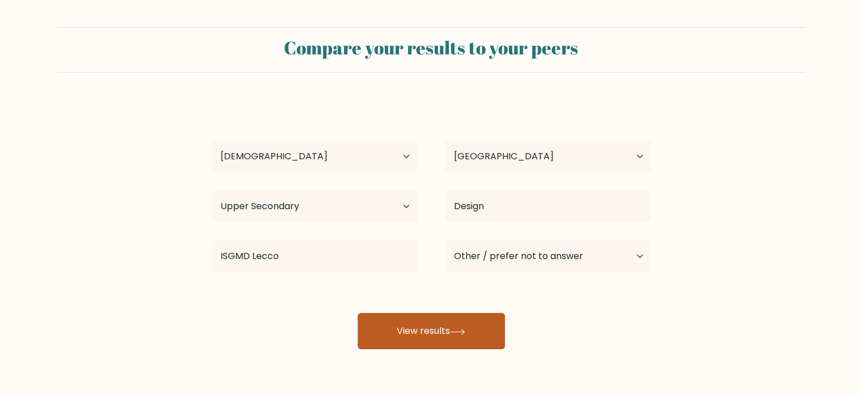
click at [469, 341] on button "View results" at bounding box center [431, 331] width 147 height 36
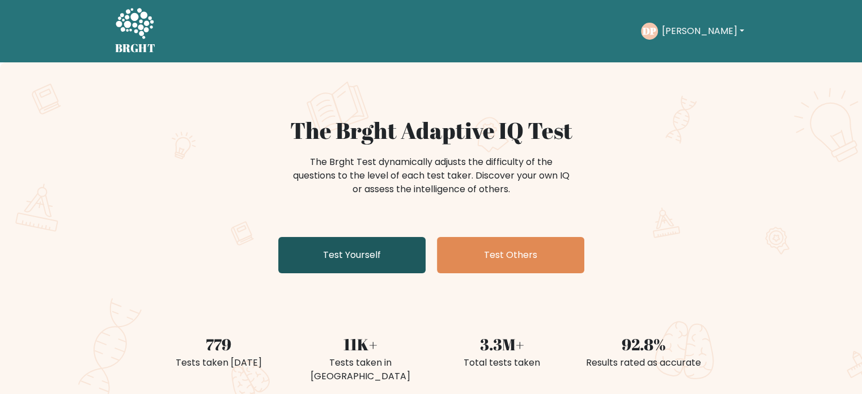
click at [336, 251] on link "Test Yourself" at bounding box center [351, 255] width 147 height 36
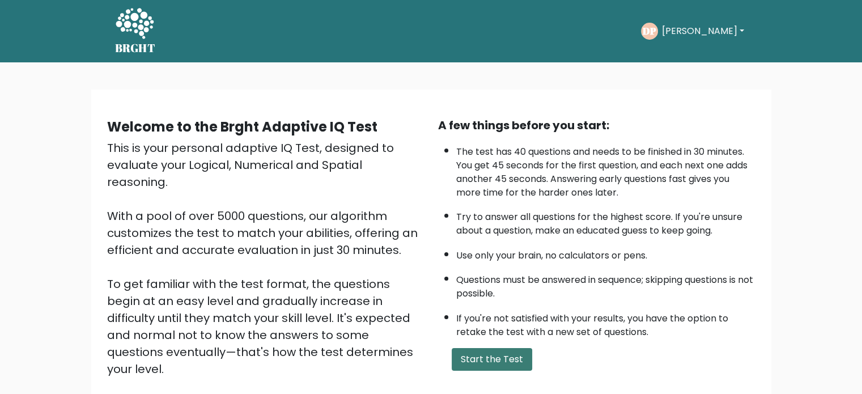
click at [498, 352] on button "Start the Test" at bounding box center [492, 359] width 81 height 23
click at [520, 353] on button "Start the Test" at bounding box center [492, 359] width 81 height 23
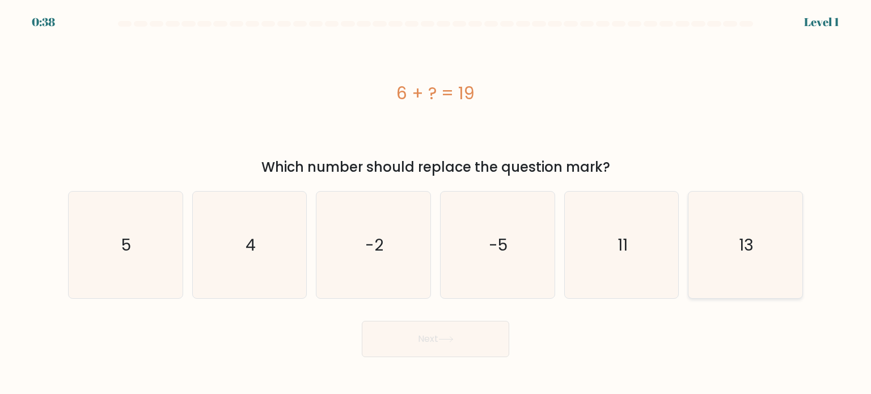
click at [734, 259] on icon "13" at bounding box center [745, 245] width 107 height 107
click at [436, 203] on input "f. 13" at bounding box center [435, 200] width 1 height 6
radio input "true"
click at [417, 346] on button "Next" at bounding box center [435, 339] width 147 height 36
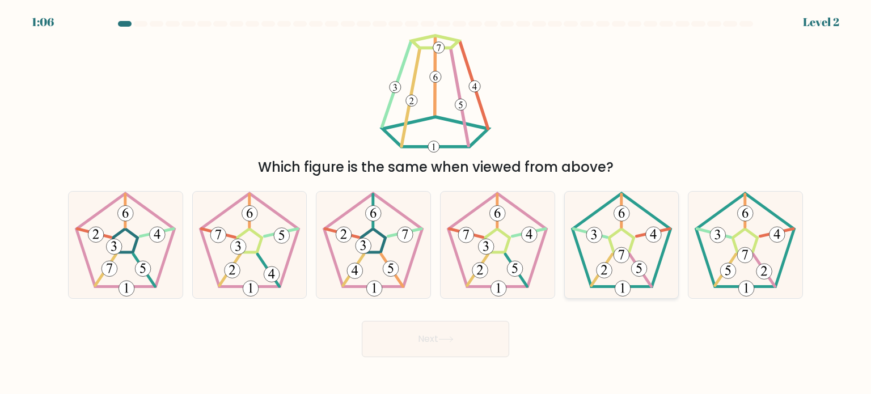
click at [613, 243] on icon at bounding box center [621, 245] width 107 height 107
click at [436, 203] on input "e." at bounding box center [435, 200] width 1 height 6
radio input "true"
click at [471, 328] on button "Next" at bounding box center [435, 339] width 147 height 36
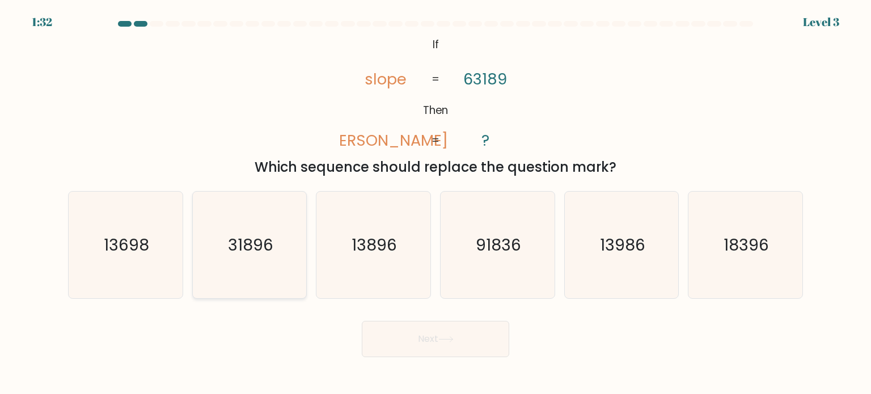
click at [235, 242] on text "31896" at bounding box center [250, 244] width 45 height 23
click at [435, 203] on input "b. 31896" at bounding box center [435, 200] width 1 height 6
radio input "true"
click at [407, 336] on button "Next" at bounding box center [435, 339] width 147 height 36
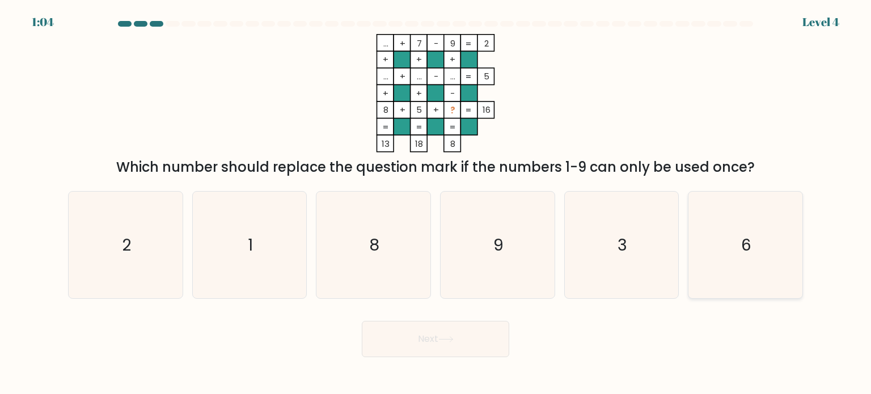
click at [786, 230] on icon "6" at bounding box center [745, 245] width 107 height 107
click at [436, 203] on input "f. 6" at bounding box center [435, 200] width 1 height 6
radio input "true"
click at [477, 331] on button "Next" at bounding box center [435, 339] width 147 height 36
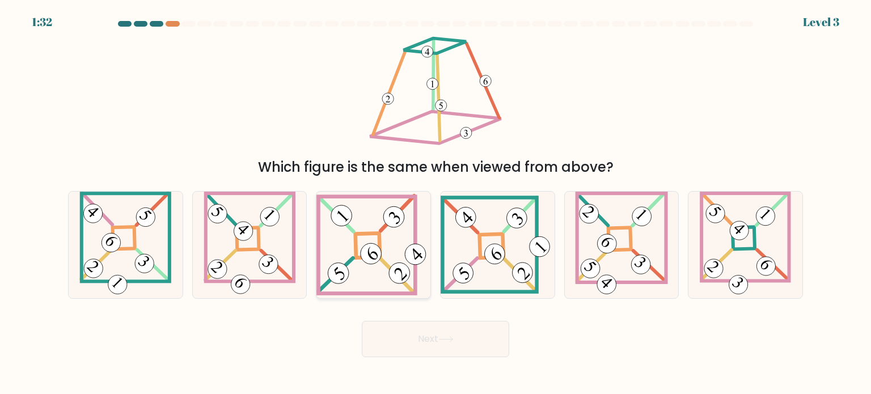
click at [347, 213] on 844 at bounding box center [341, 215] width 29 height 29
click at [435, 203] on input "c." at bounding box center [435, 200] width 1 height 6
radio input "true"
click at [436, 345] on button "Next" at bounding box center [435, 339] width 147 height 36
